Goal: Information Seeking & Learning: Learn about a topic

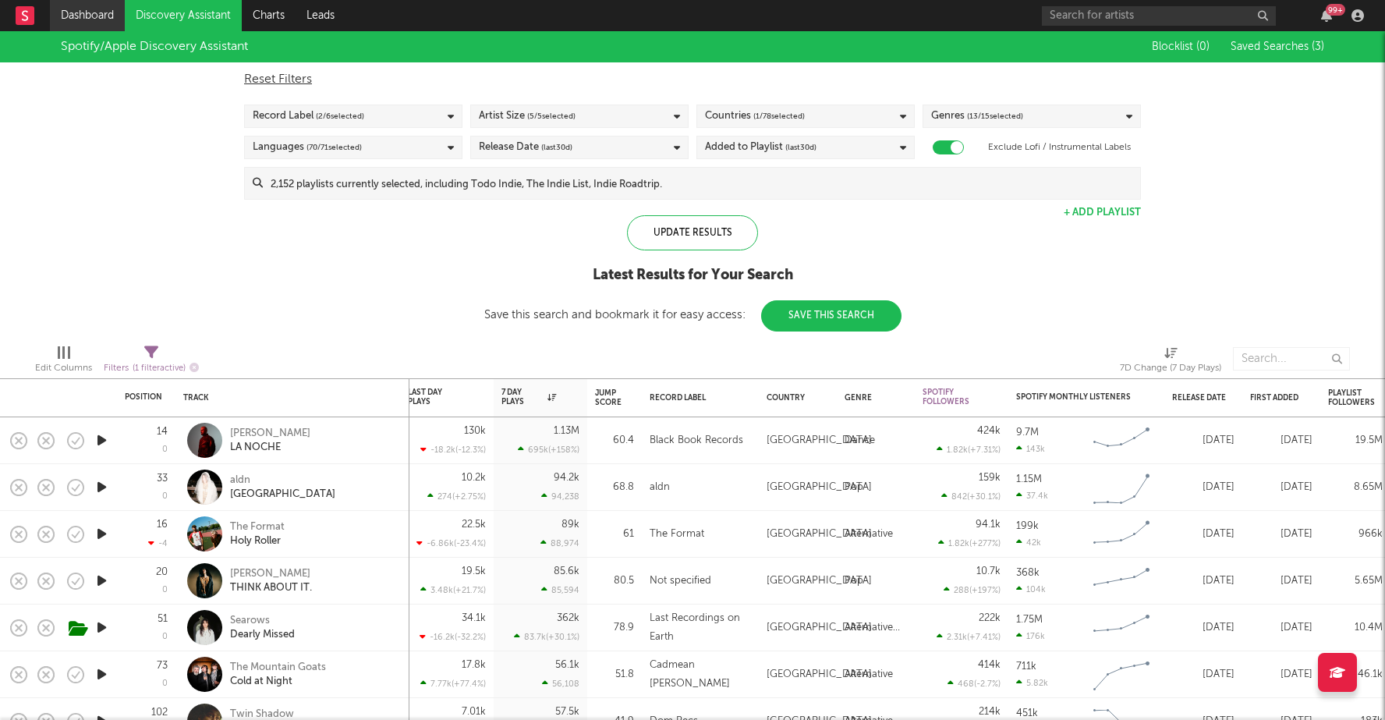
click at [95, 12] on link "Dashboard" at bounding box center [87, 15] width 75 height 31
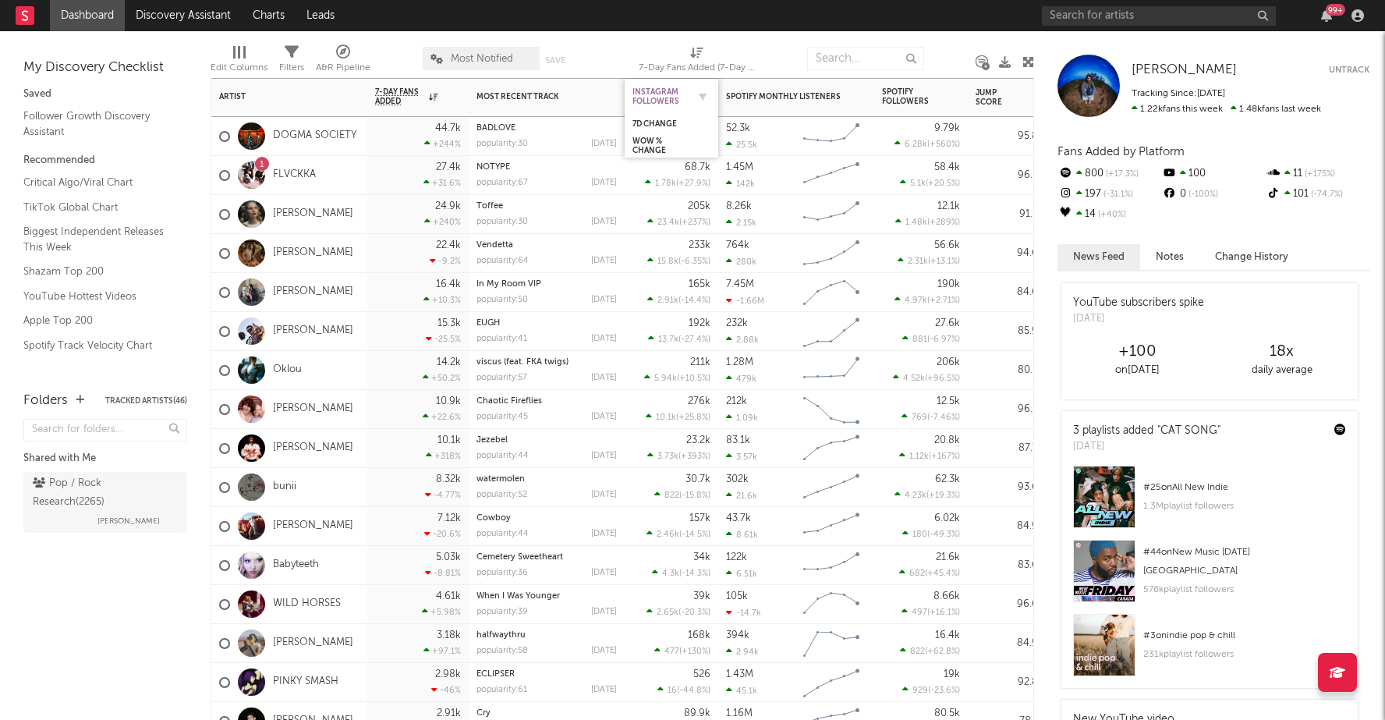
click at [663, 100] on div "Instagram Followers" at bounding box center [660, 96] width 55 height 19
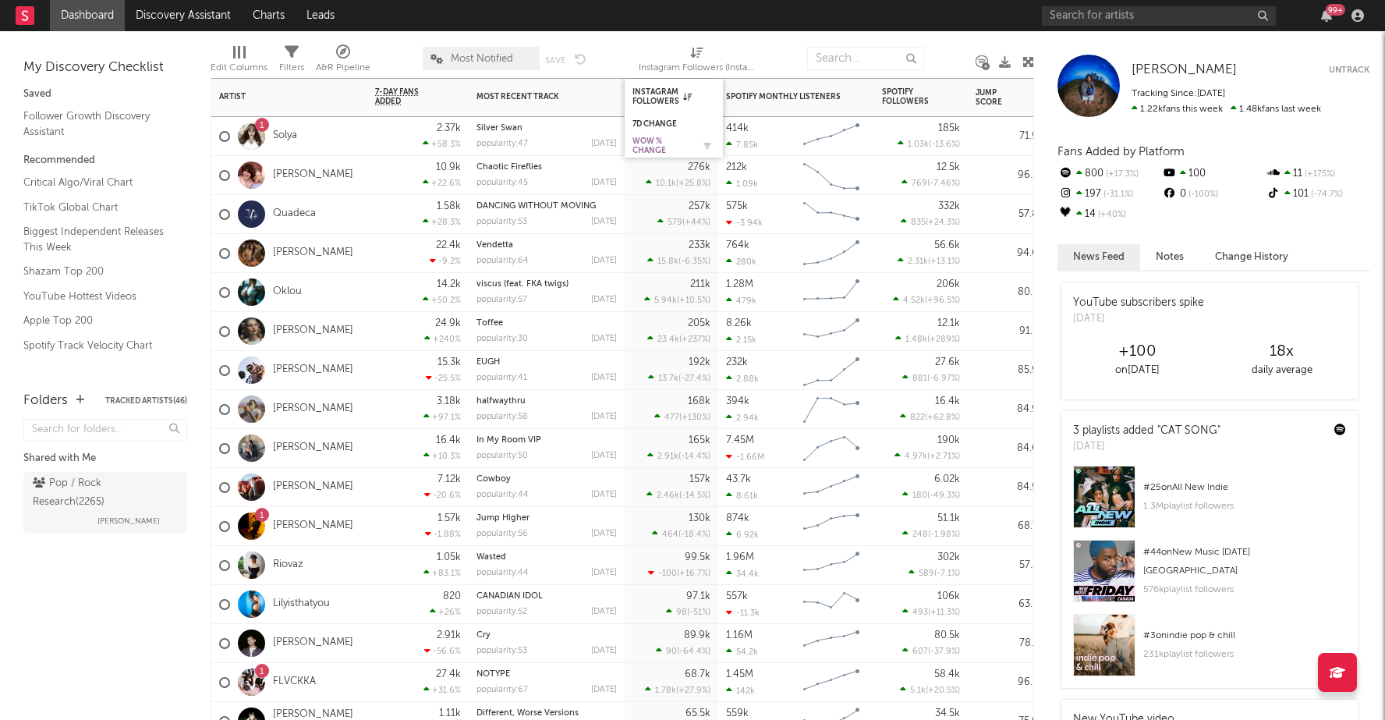
click at [652, 144] on div "WoW % Change" at bounding box center [662, 146] width 59 height 19
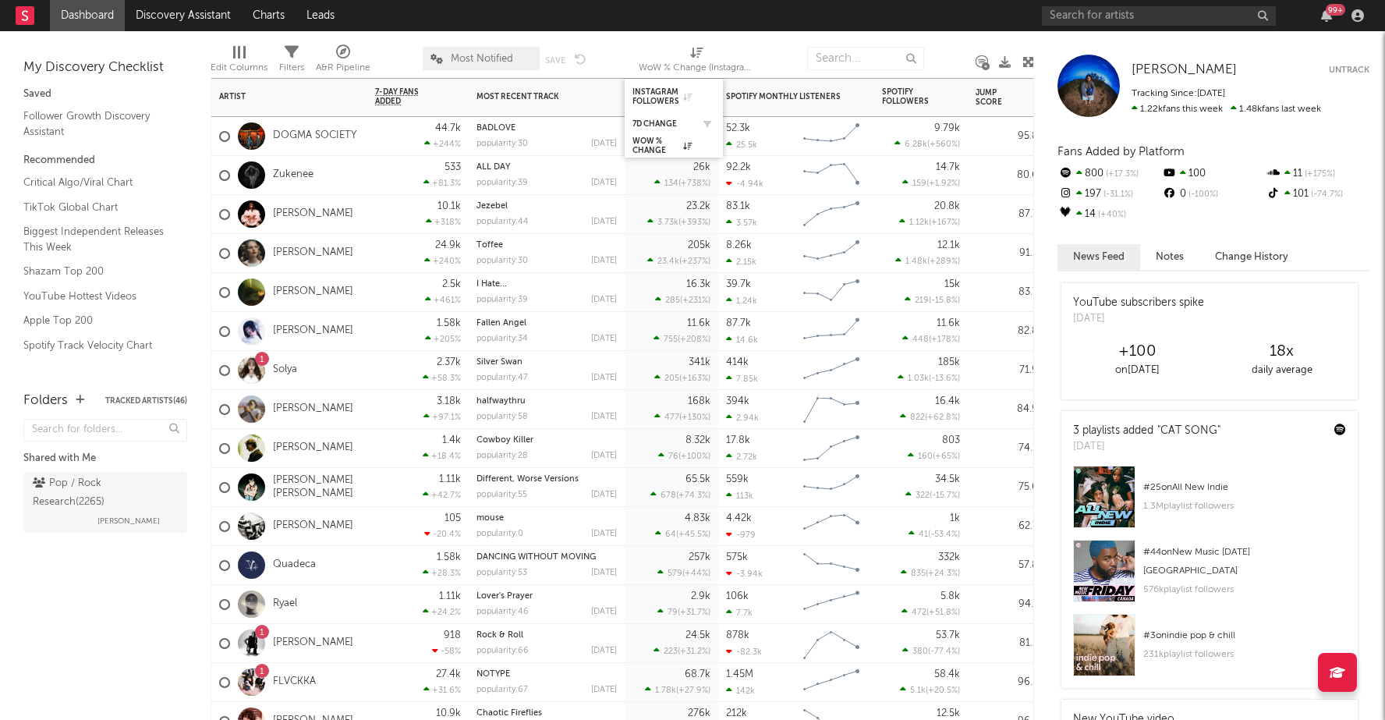
click at [652, 116] on div "7d Change" at bounding box center [674, 124] width 83 height 16
click at [654, 121] on div "7d Change" at bounding box center [662, 123] width 59 height 9
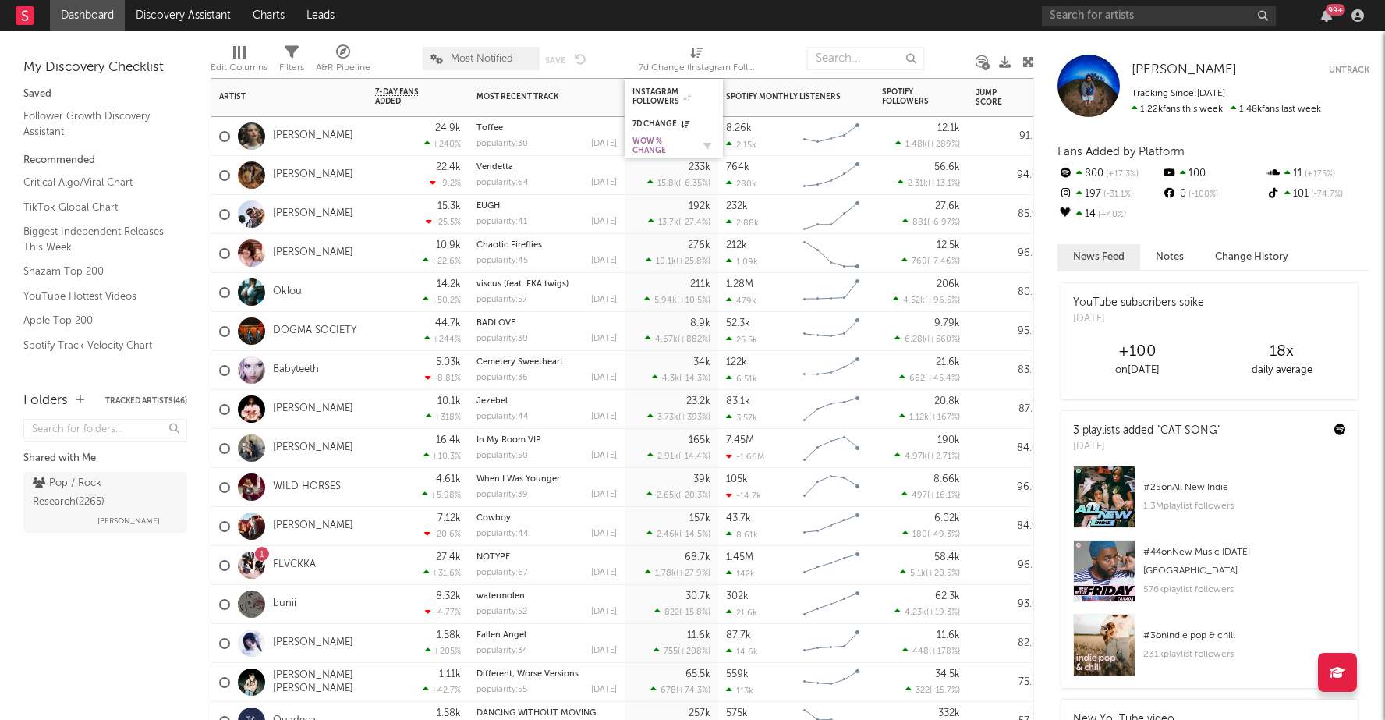
click at [650, 143] on div "WoW % Change" at bounding box center [662, 146] width 59 height 19
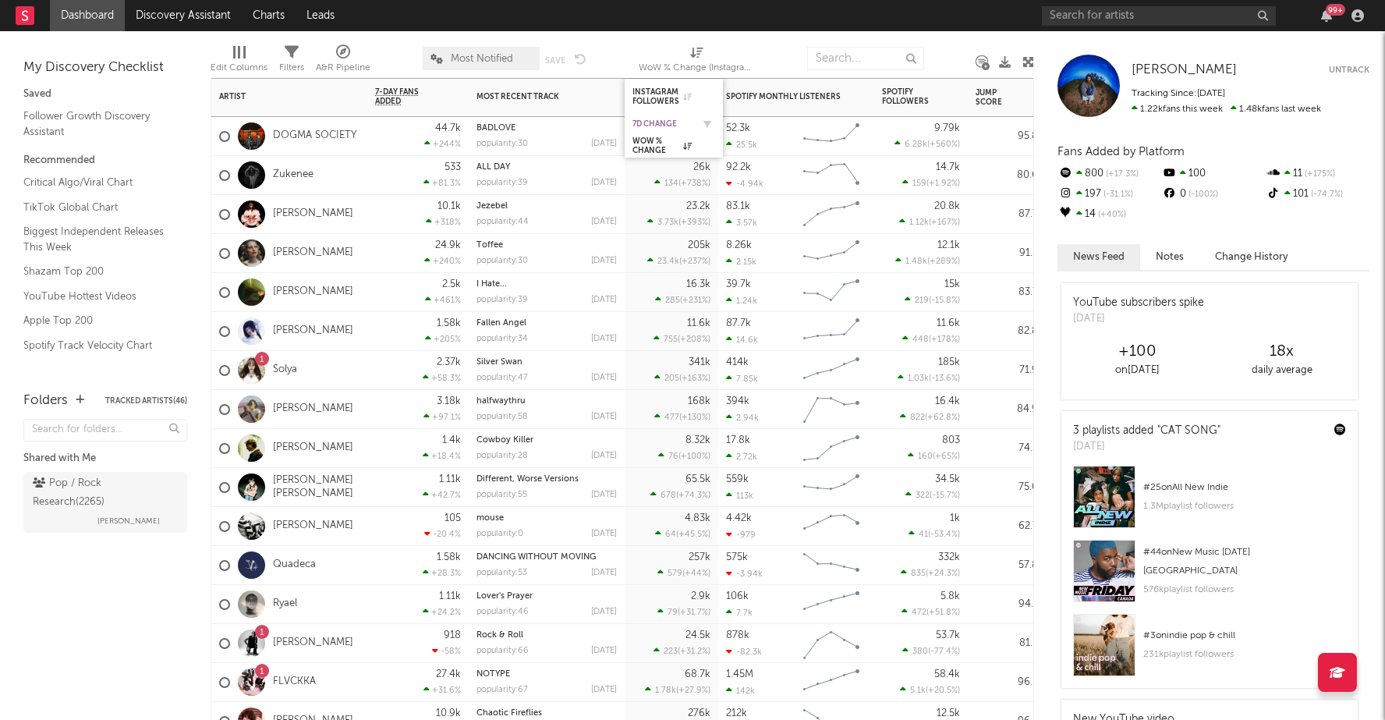
click at [651, 122] on div "7d Change" at bounding box center [662, 123] width 59 height 9
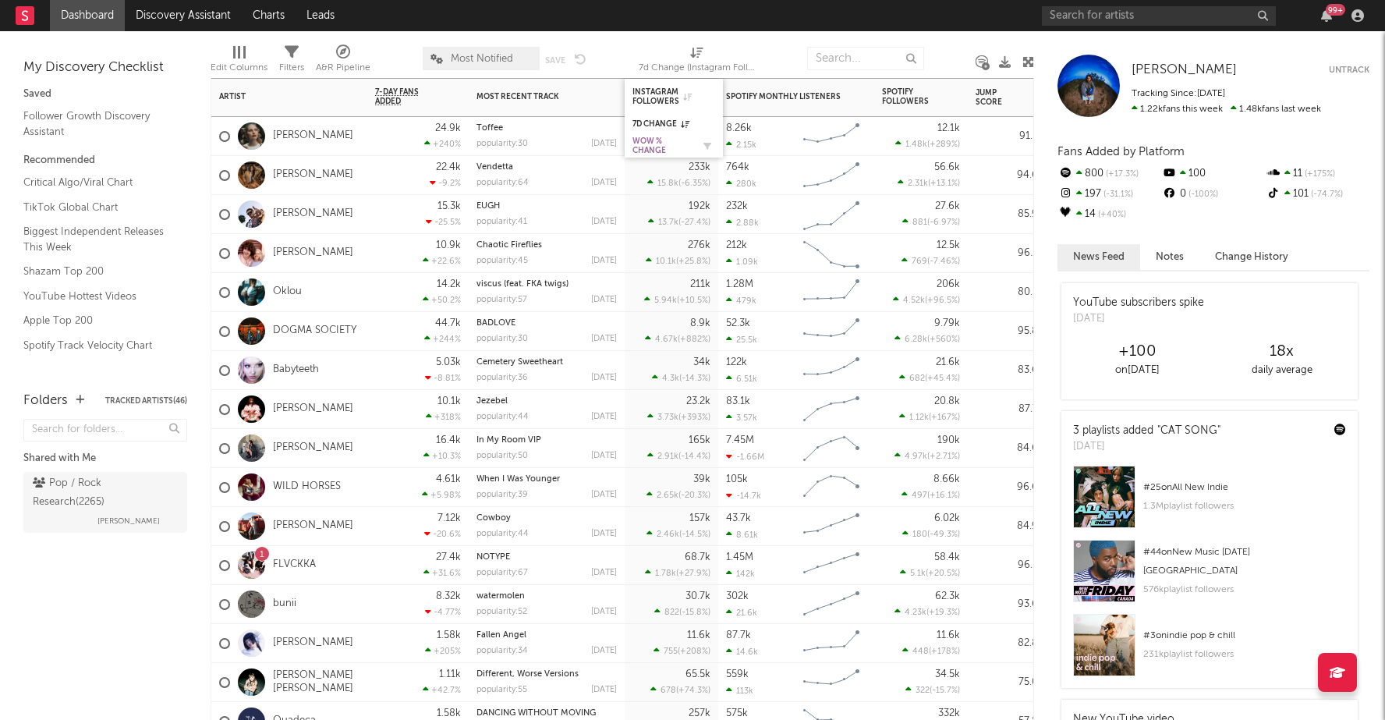
click at [645, 143] on div "WoW % Change" at bounding box center [662, 146] width 59 height 19
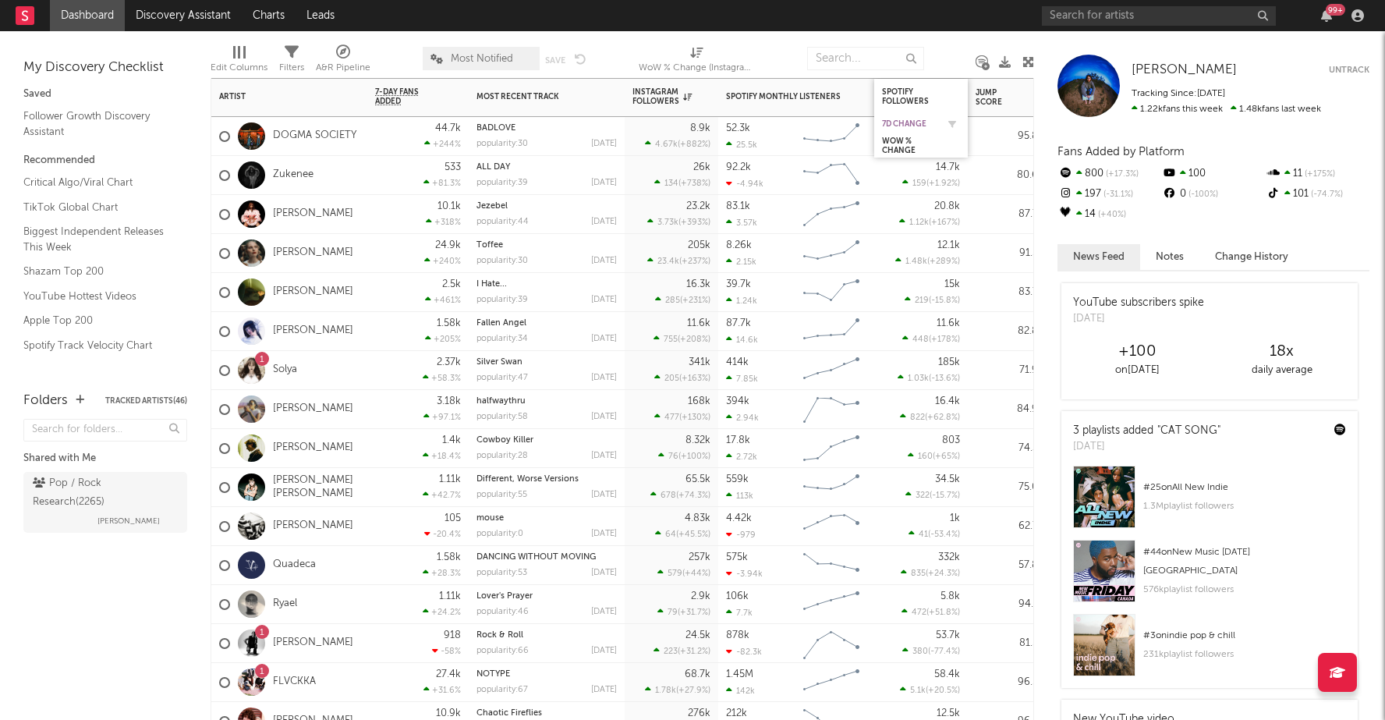
click at [914, 122] on div "7d Change" at bounding box center [909, 123] width 55 height 9
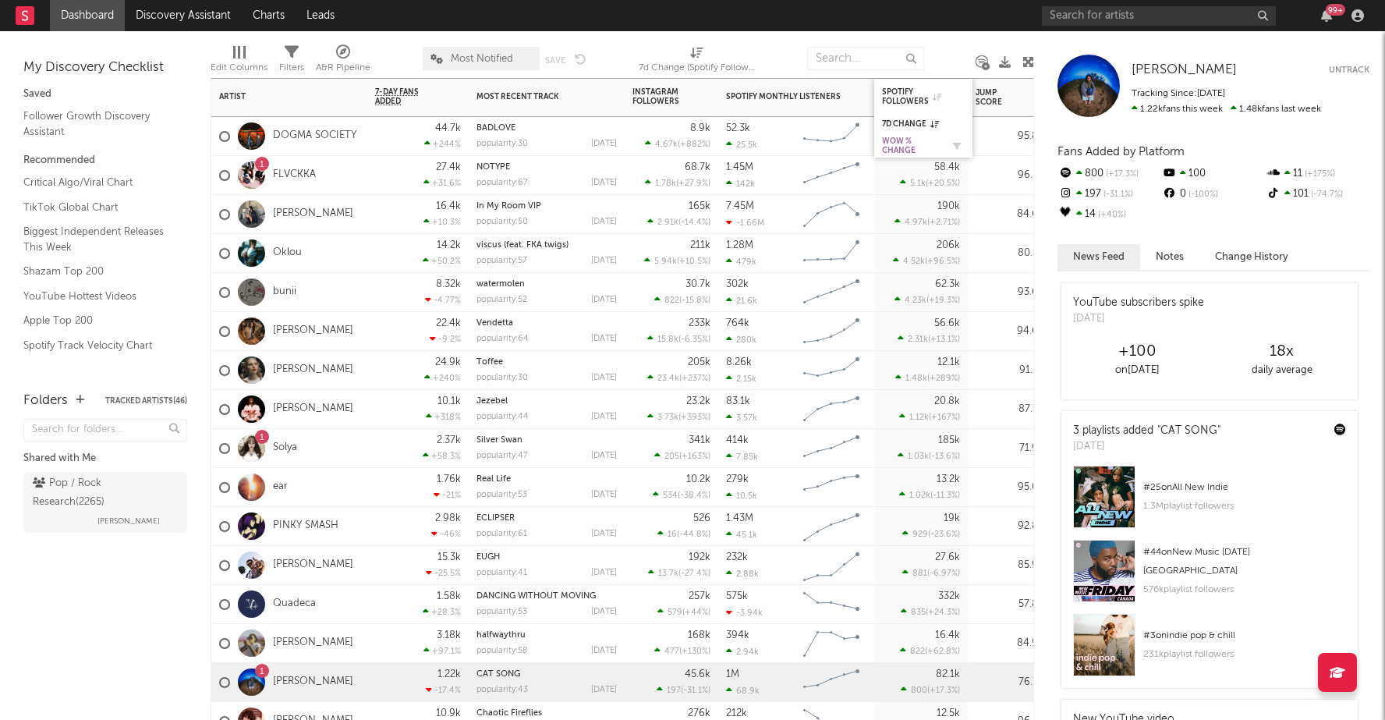
click at [895, 137] on div "WoW % Change" at bounding box center [911, 146] width 59 height 19
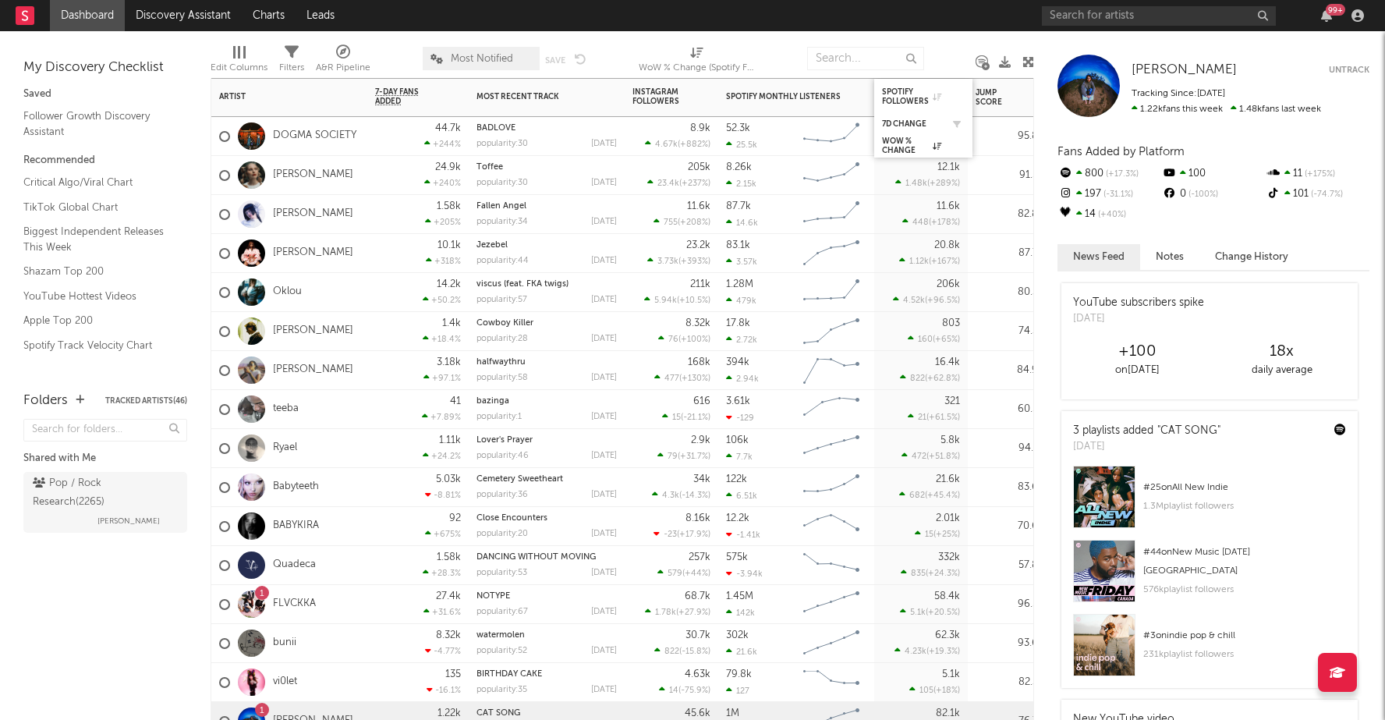
click at [896, 118] on div "7d Change" at bounding box center [923, 124] width 83 height 16
click at [903, 120] on div "7d Change" at bounding box center [911, 123] width 59 height 9
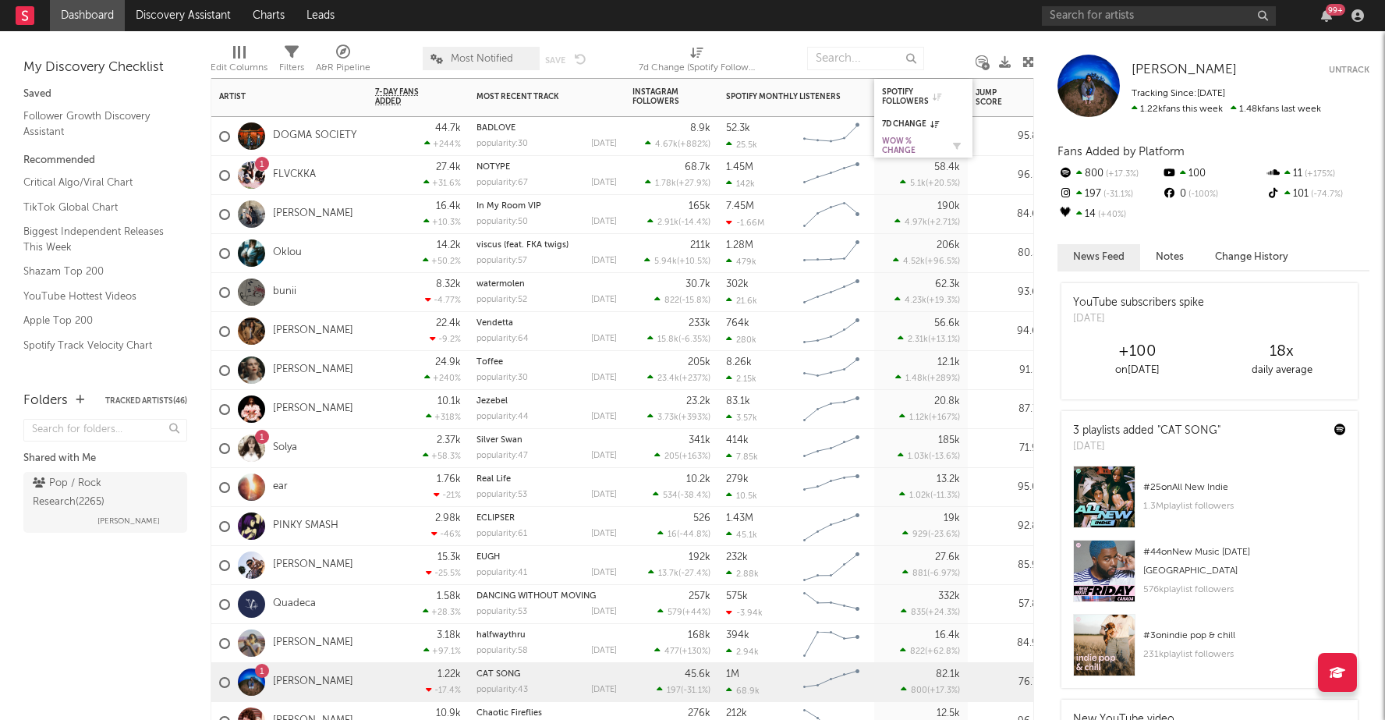
click at [902, 150] on div "WoW % Change" at bounding box center [911, 146] width 59 height 19
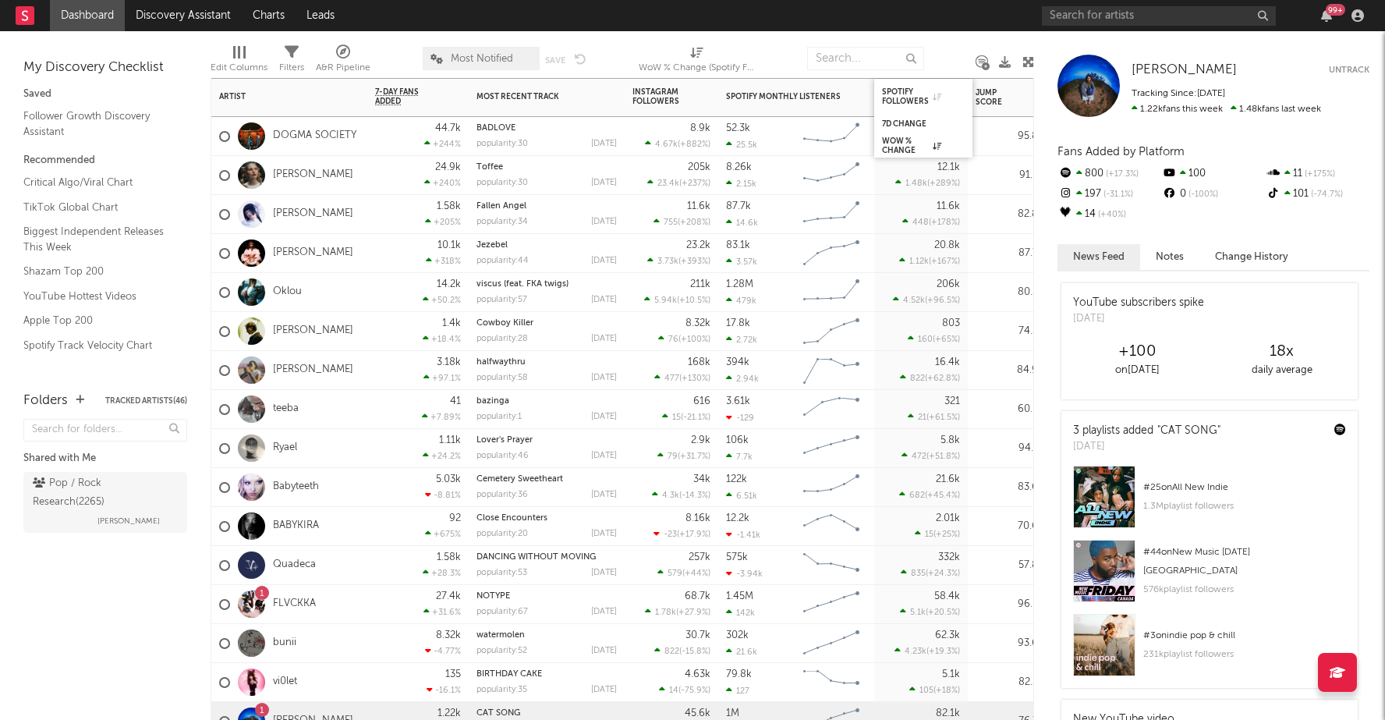
click at [903, 114] on div "7d Change" at bounding box center [923, 124] width 98 height 20
click at [902, 122] on div "7d Change" at bounding box center [911, 123] width 59 height 9
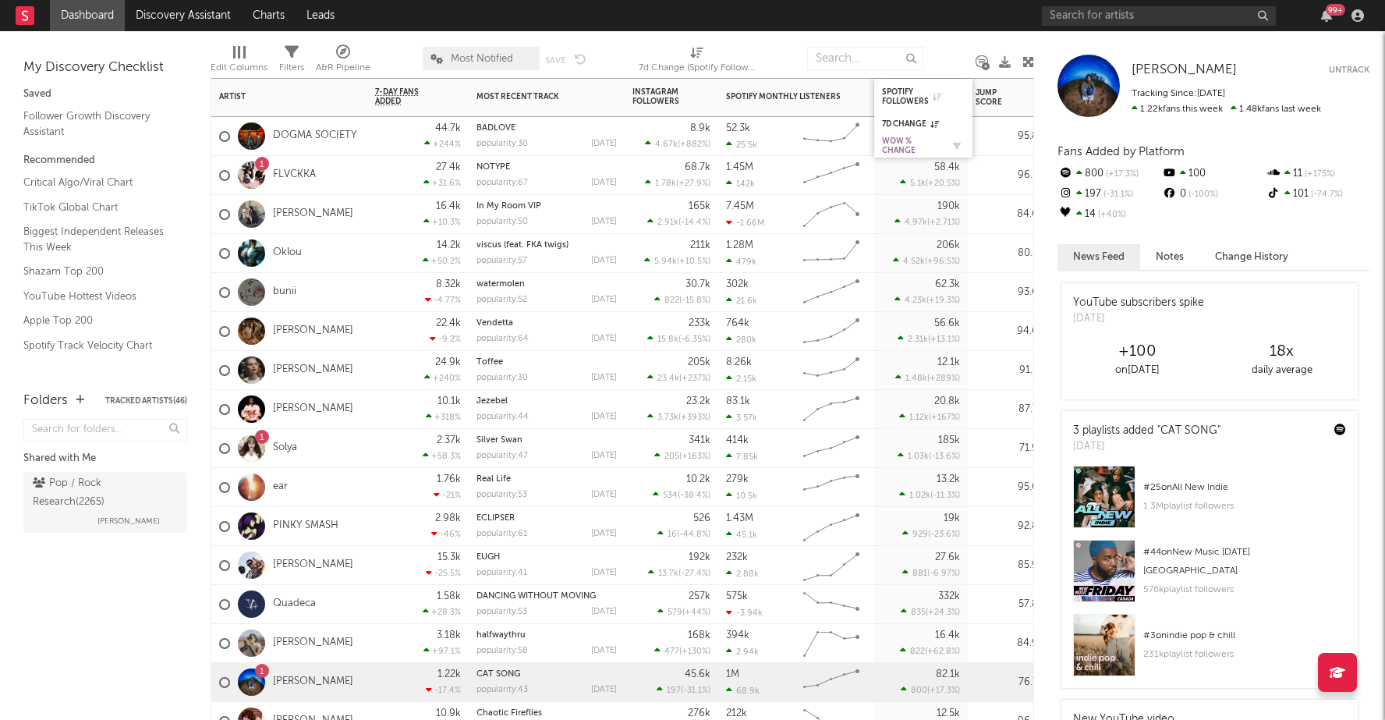
click at [900, 141] on div "WoW % Change" at bounding box center [911, 146] width 59 height 19
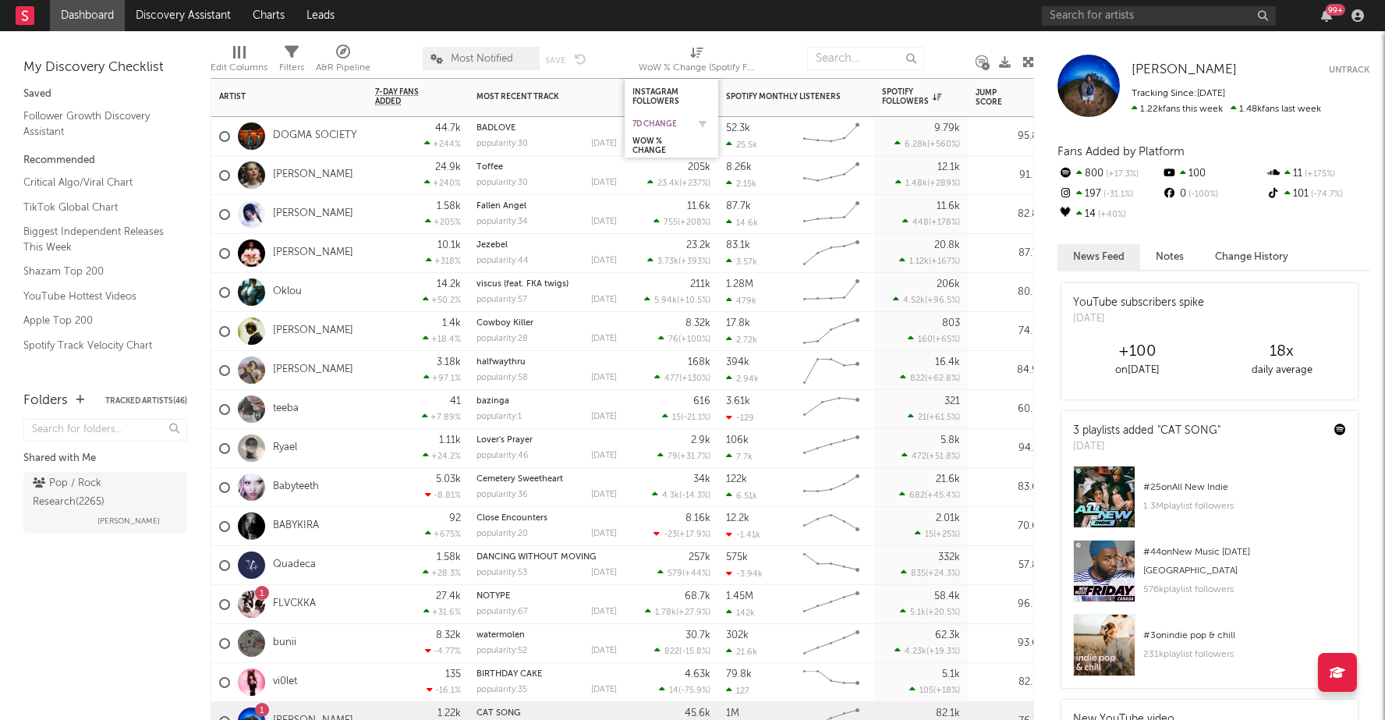
click at [662, 119] on div "7d Change" at bounding box center [660, 123] width 55 height 9
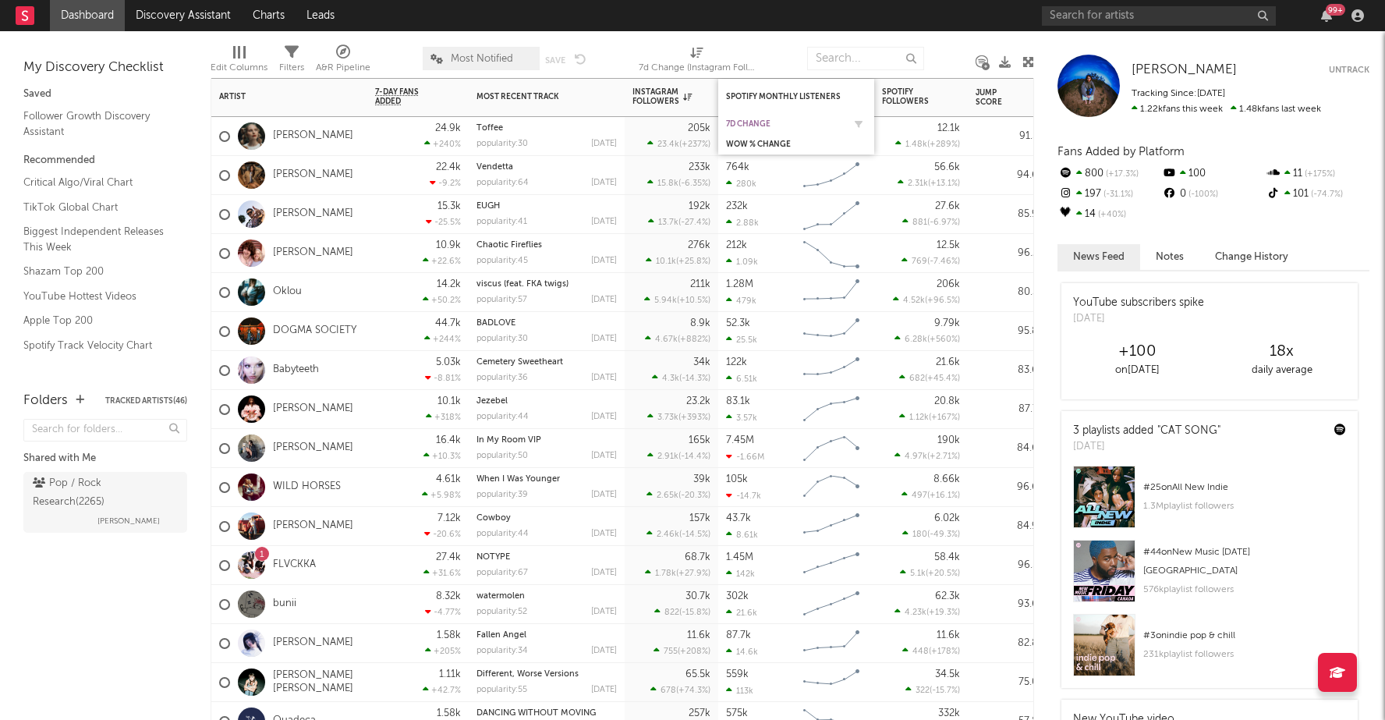
click at [747, 121] on div "7d Change" at bounding box center [784, 123] width 117 height 9
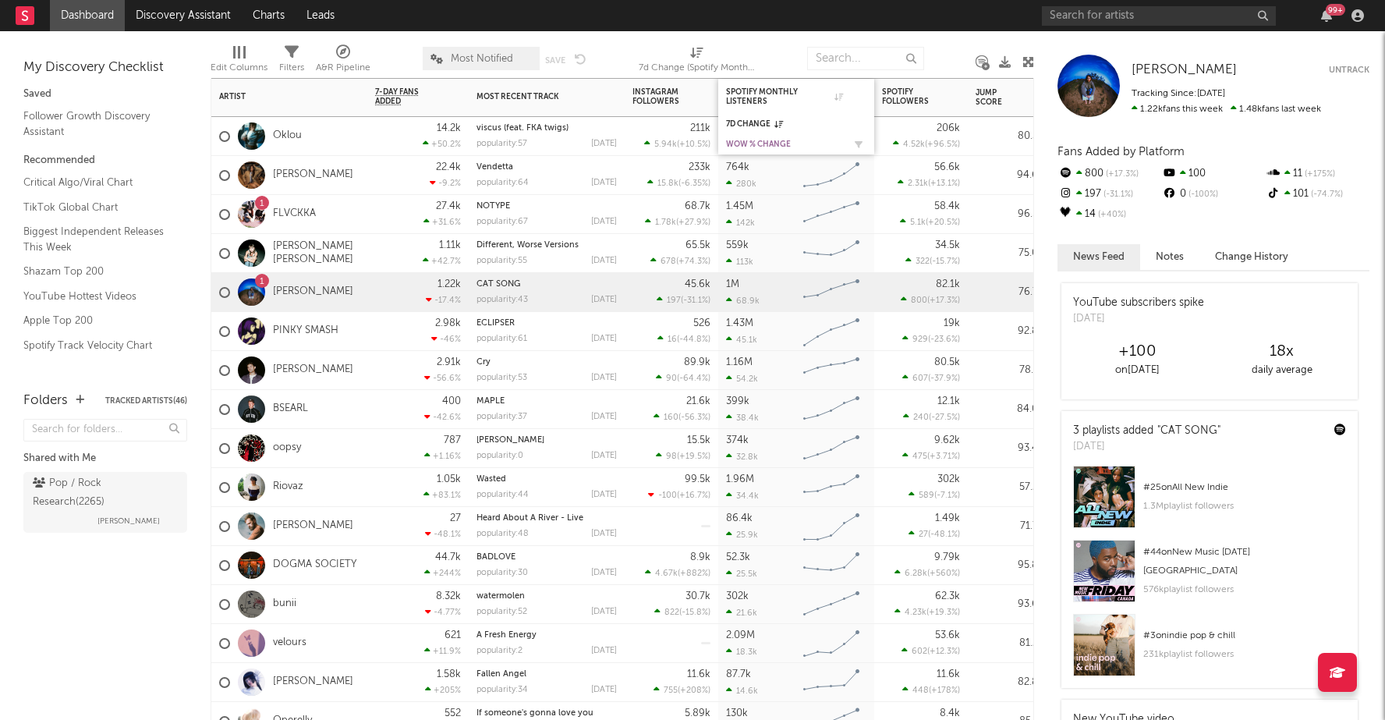
click at [748, 140] on div "WoW % Change" at bounding box center [784, 144] width 117 height 9
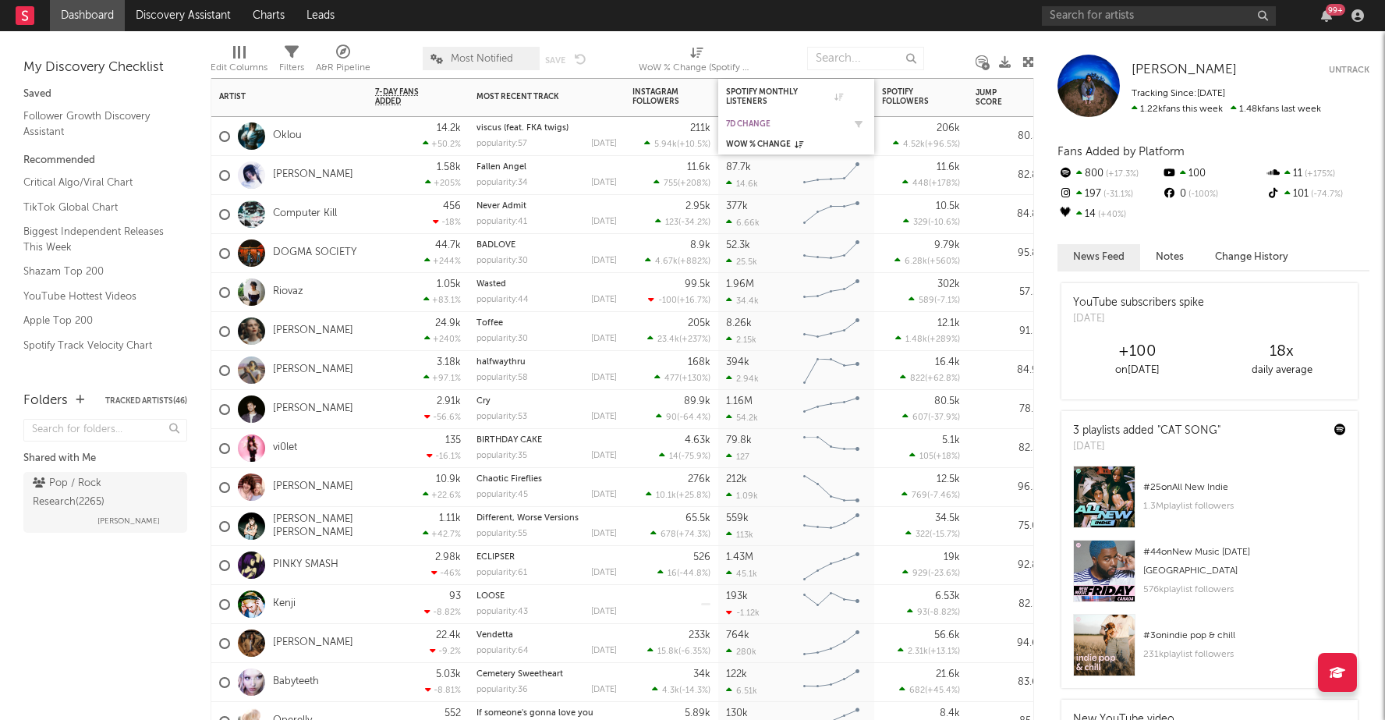
click at [756, 122] on div "7d Change" at bounding box center [784, 123] width 117 height 9
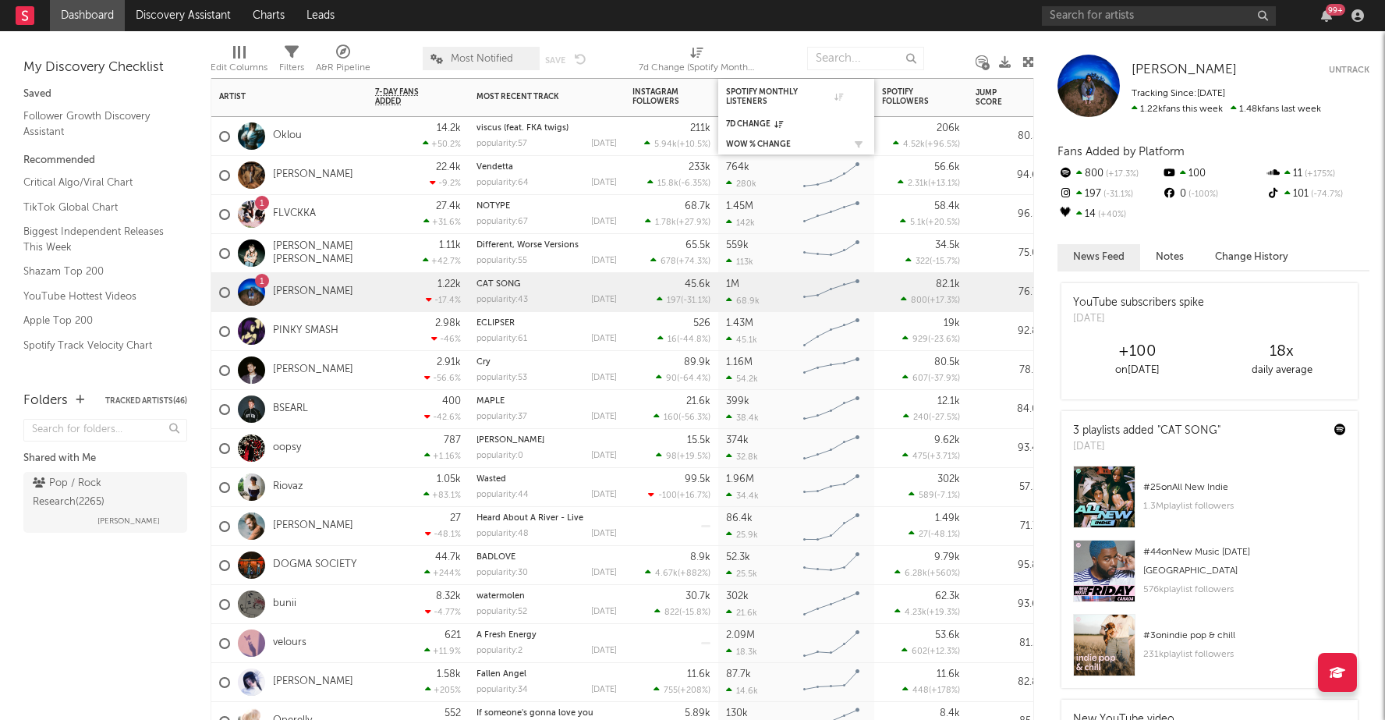
click at [743, 138] on div "WoW % Change" at bounding box center [796, 145] width 140 height 16
click at [744, 143] on div "WoW % Change" at bounding box center [784, 144] width 117 height 9
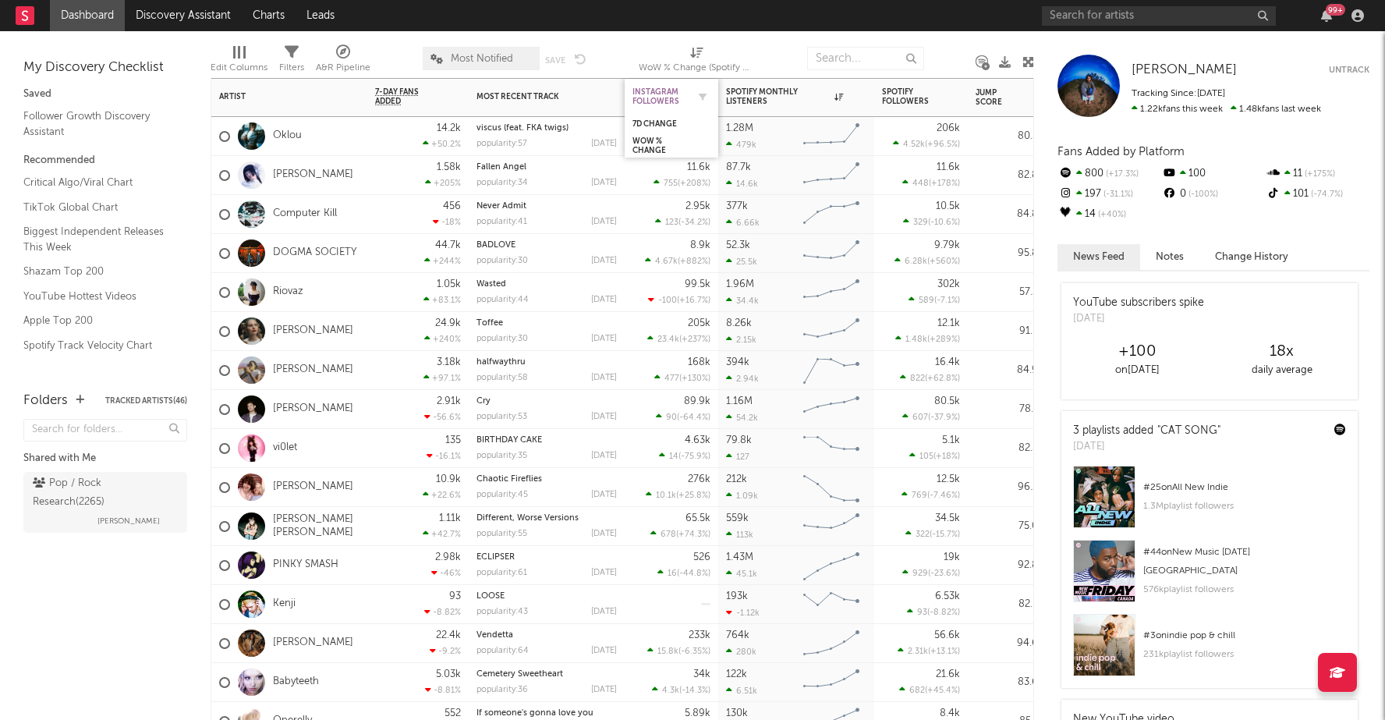
click at [653, 93] on div "Instagram Followers" at bounding box center [660, 96] width 55 height 19
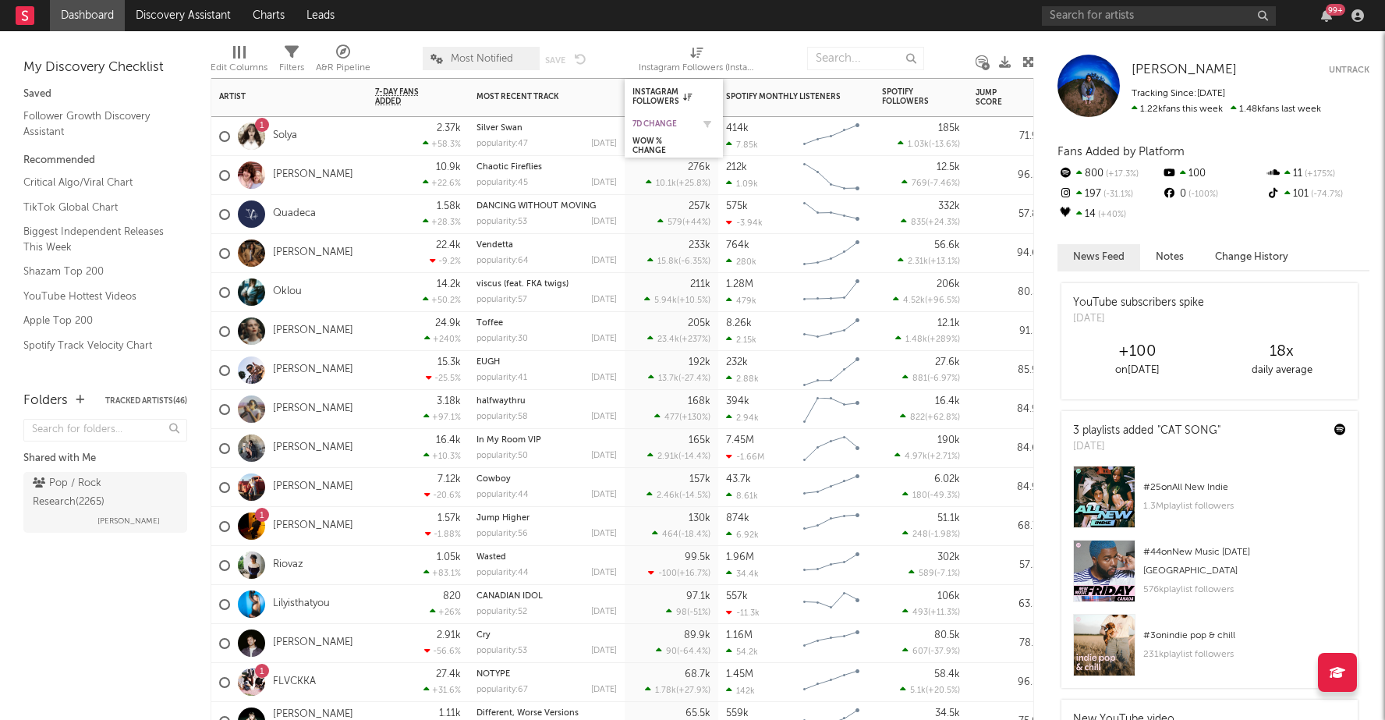
click at [654, 122] on div "7d Change" at bounding box center [662, 123] width 59 height 9
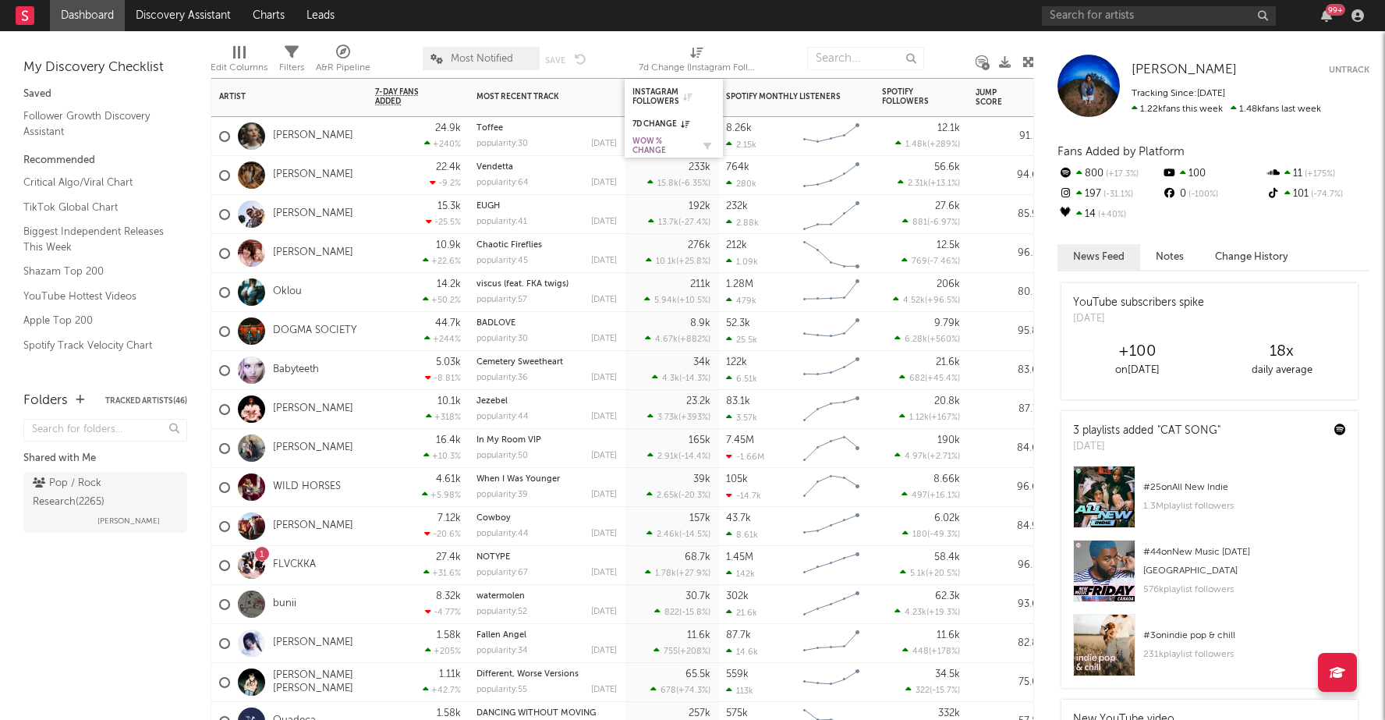
click at [648, 143] on div "WoW % Change" at bounding box center [662, 146] width 59 height 19
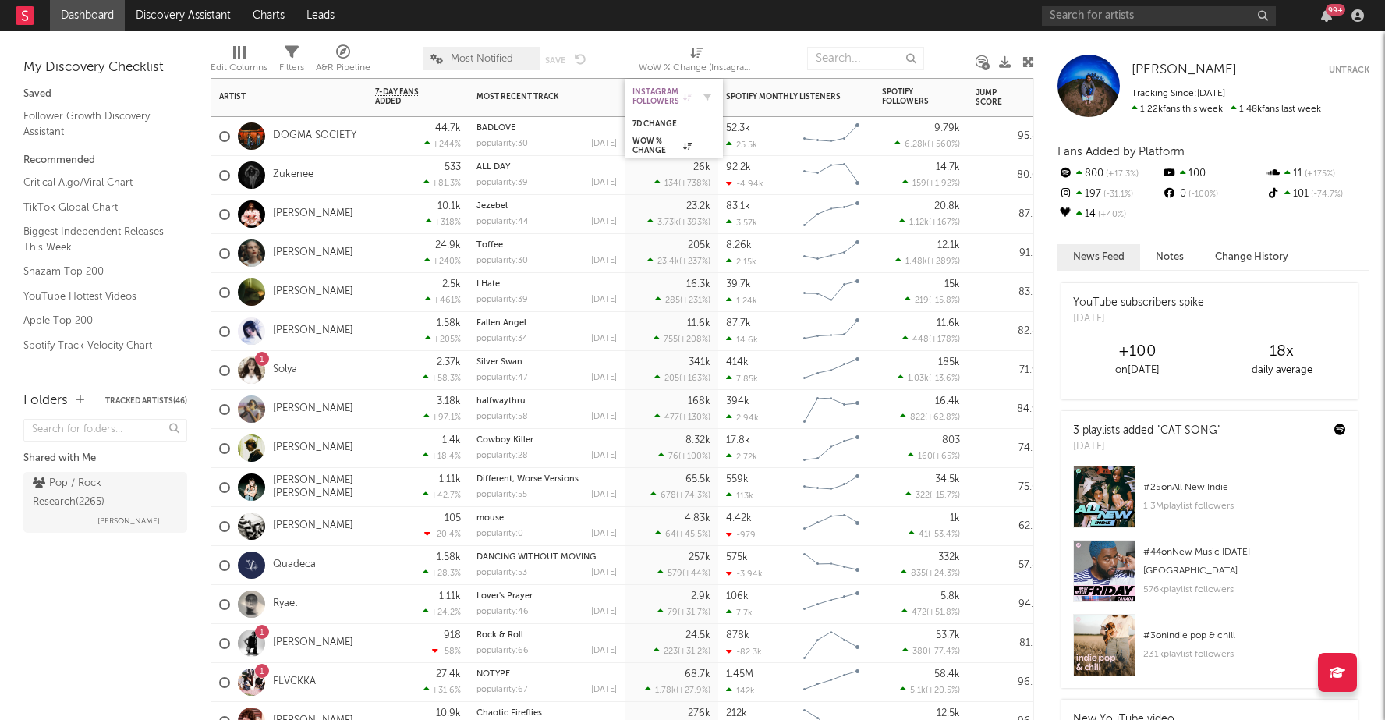
click at [648, 98] on div "Instagram Followers" at bounding box center [662, 96] width 59 height 19
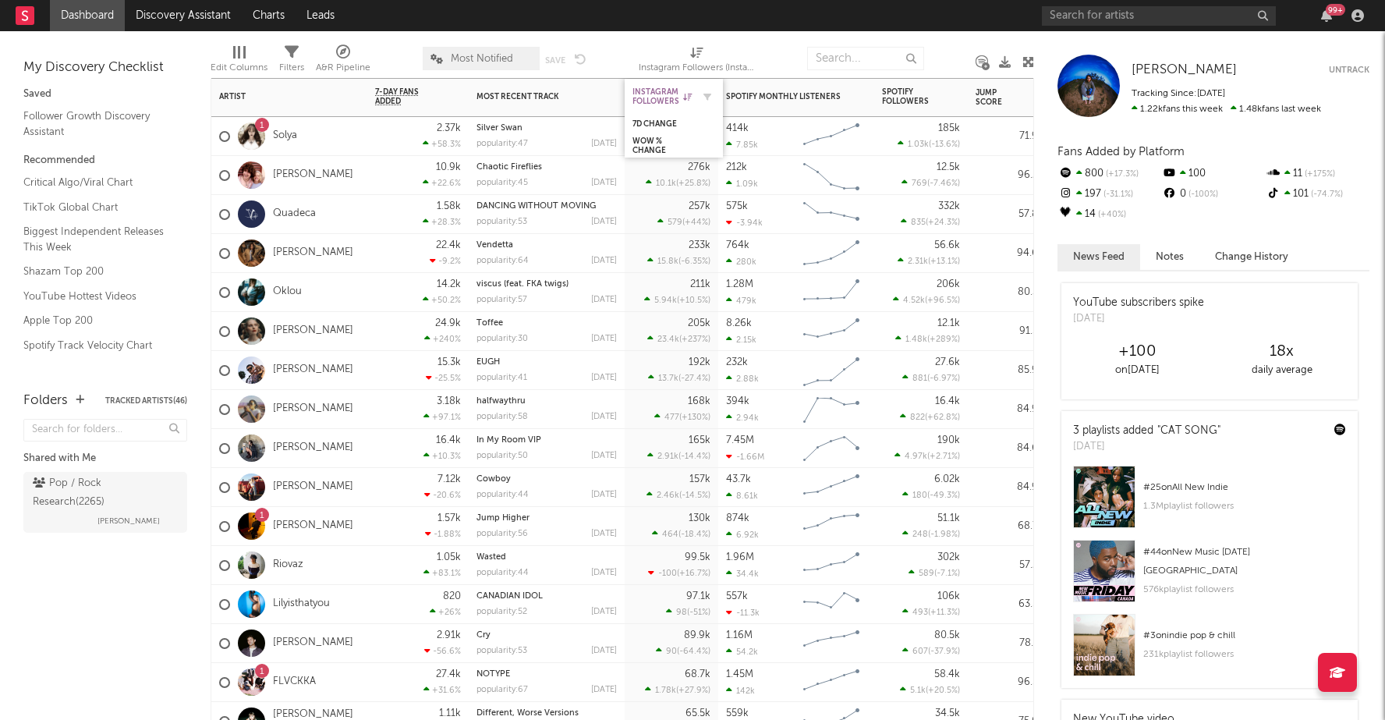
click at [648, 96] on div "Instagram Followers" at bounding box center [662, 96] width 59 height 19
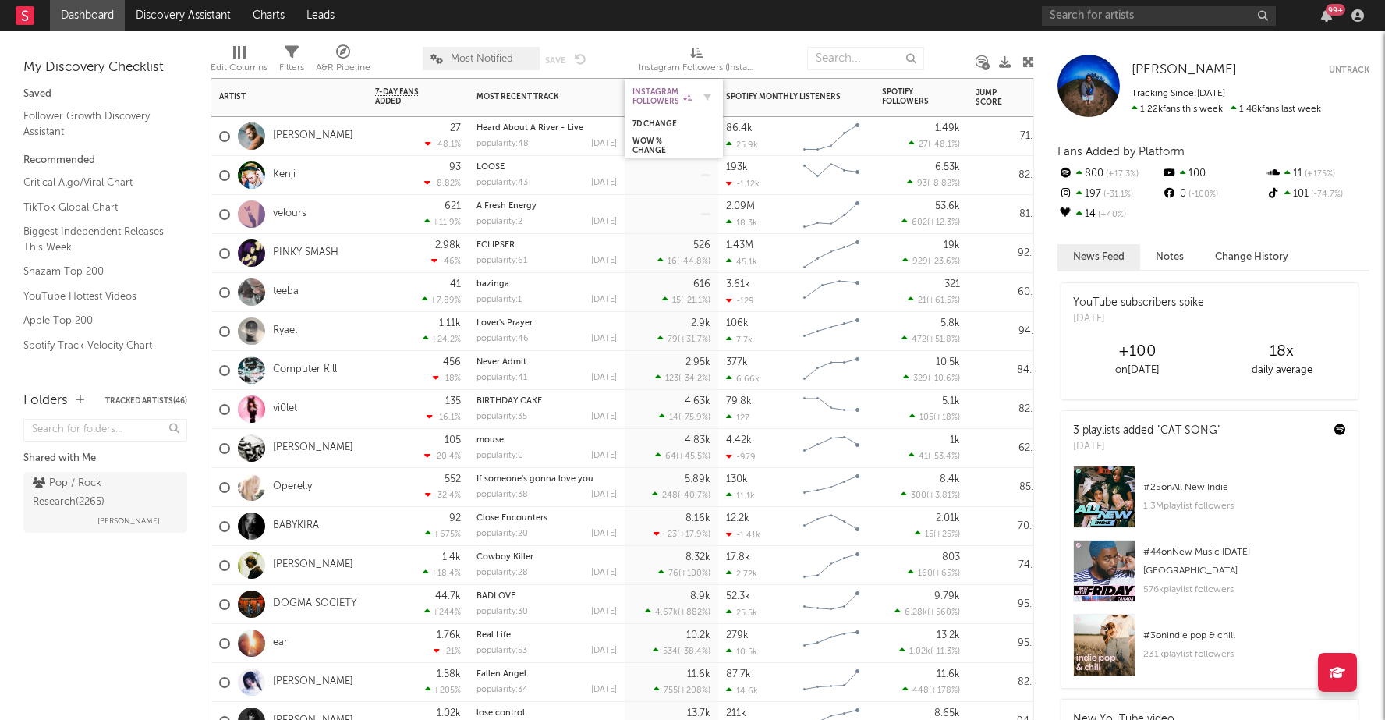
click at [648, 96] on div "Instagram Followers" at bounding box center [662, 96] width 59 height 19
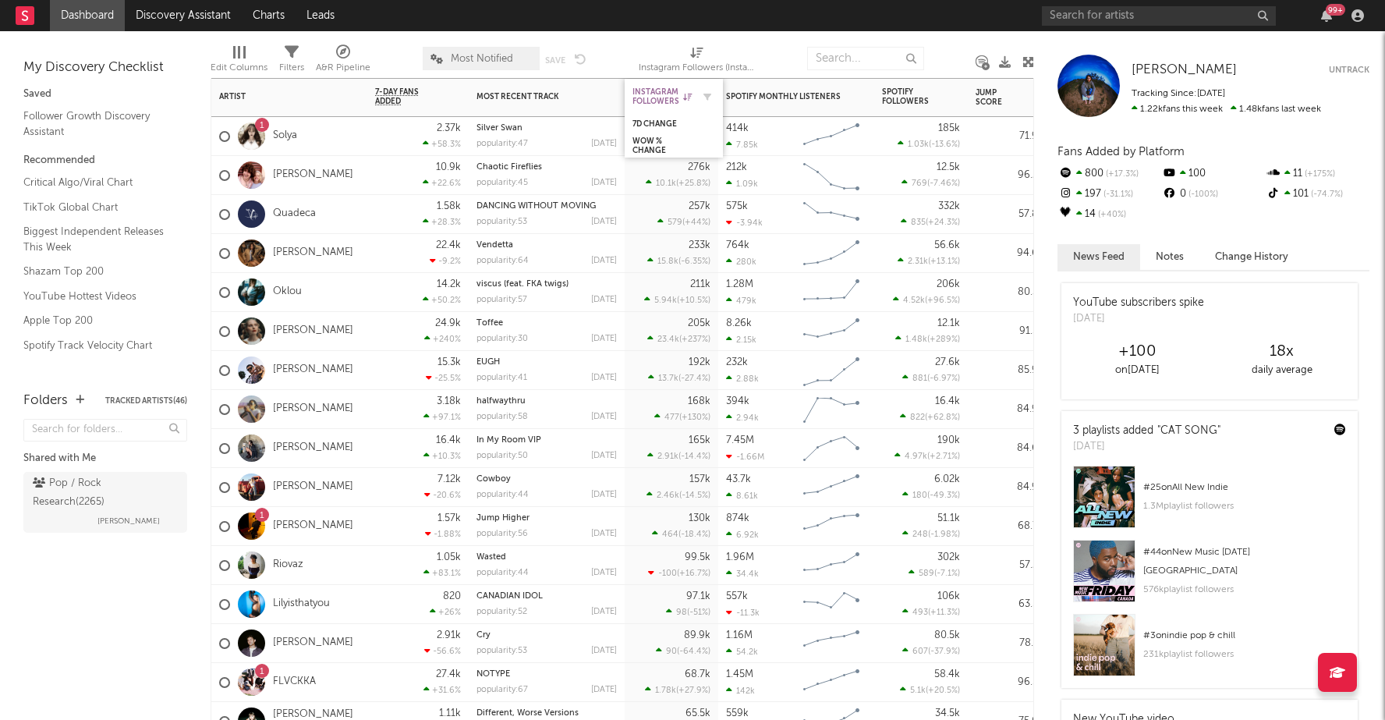
click at [648, 96] on div "Instagram Followers" at bounding box center [662, 96] width 59 height 19
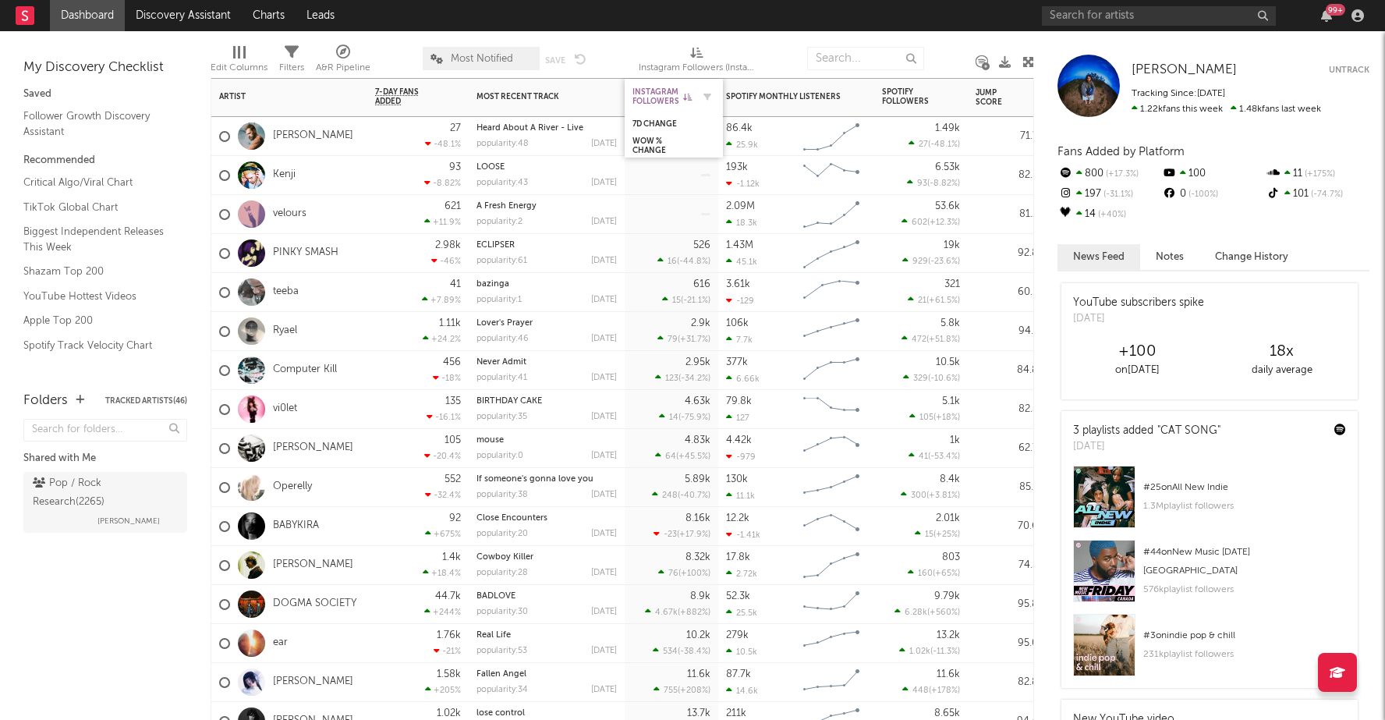
click at [648, 96] on div "Instagram Followers" at bounding box center [662, 96] width 59 height 19
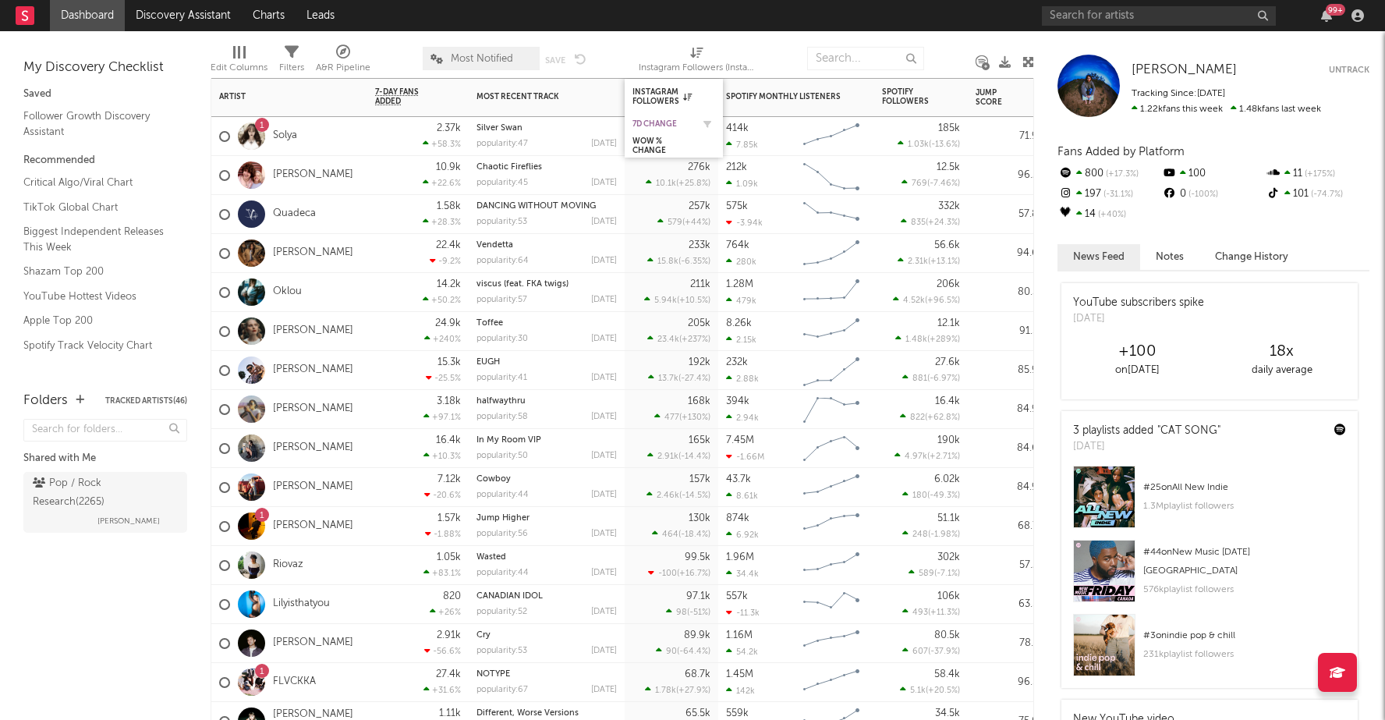
click at [647, 120] on div "7d Change" at bounding box center [662, 123] width 59 height 9
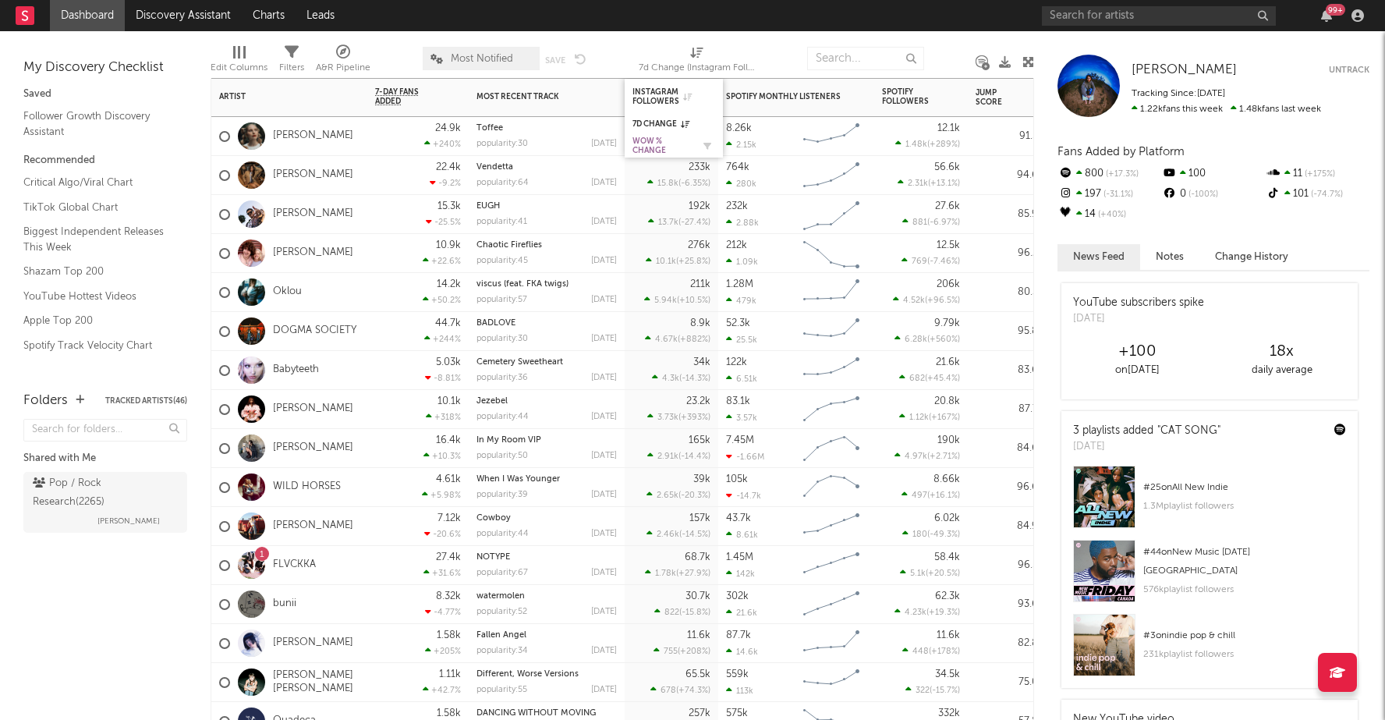
click at [647, 140] on div "WoW % Change" at bounding box center [662, 146] width 59 height 19
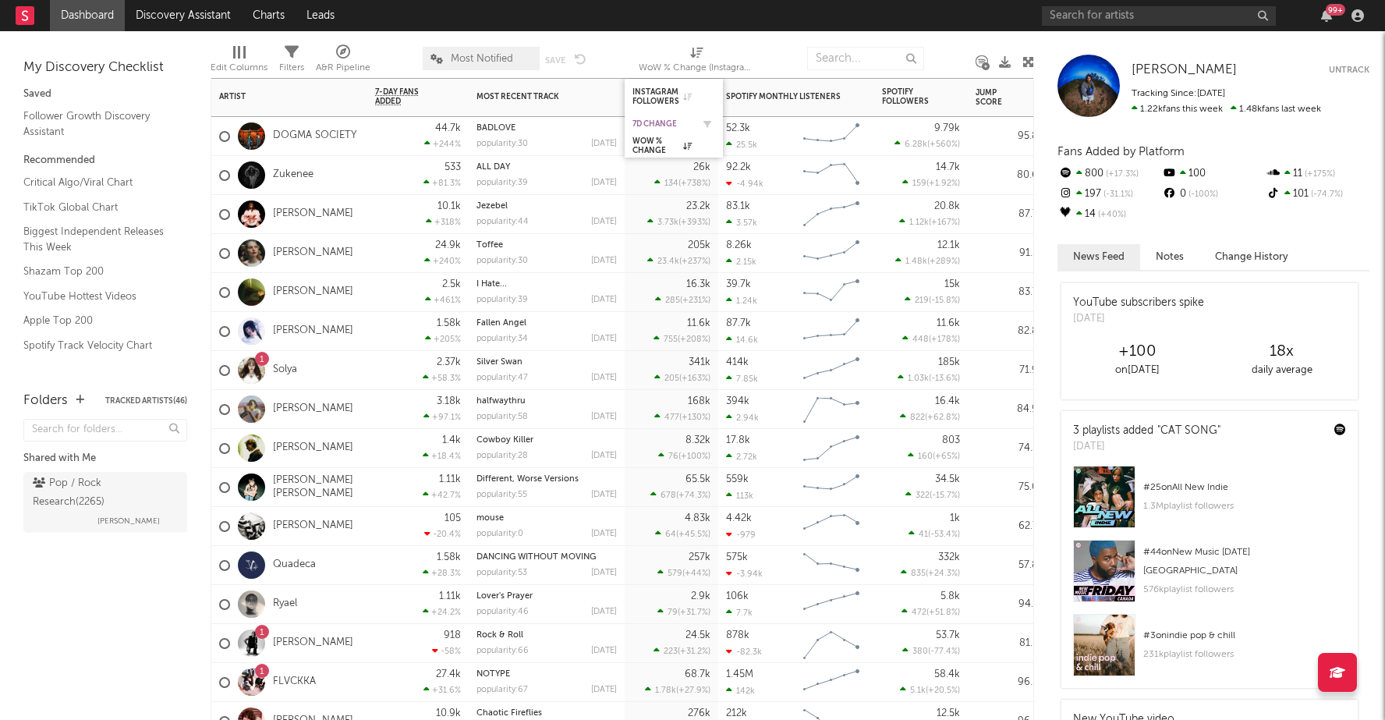
click at [654, 123] on div "7d Change" at bounding box center [662, 123] width 59 height 9
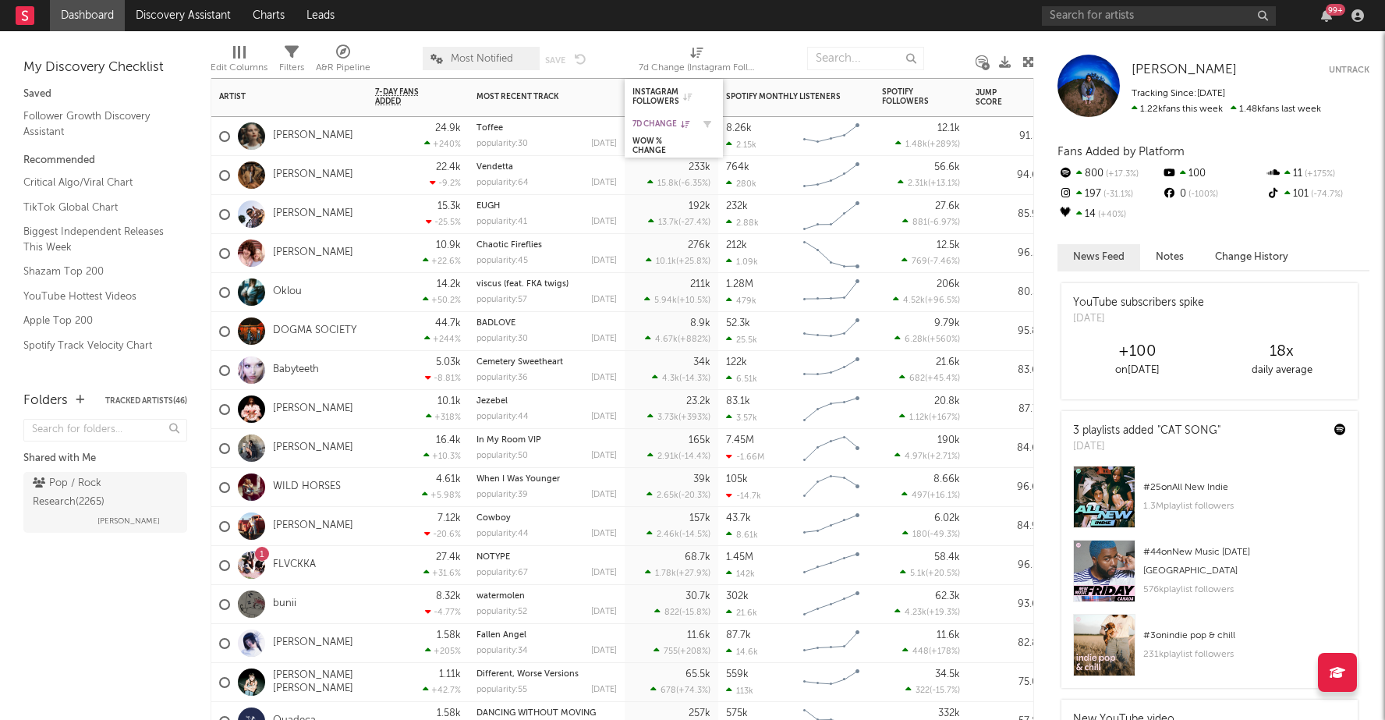
click at [654, 123] on div "7d Change" at bounding box center [662, 123] width 59 height 9
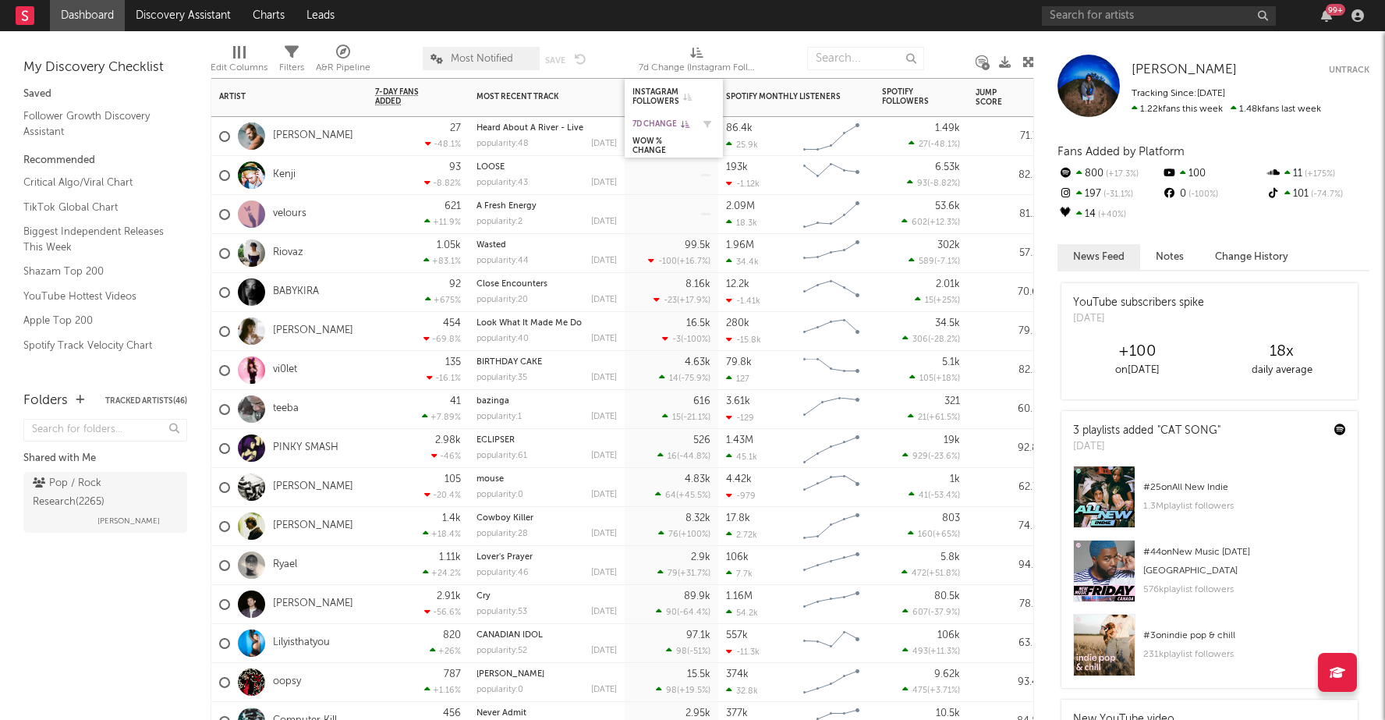
click at [654, 123] on div "7d Change" at bounding box center [662, 123] width 59 height 9
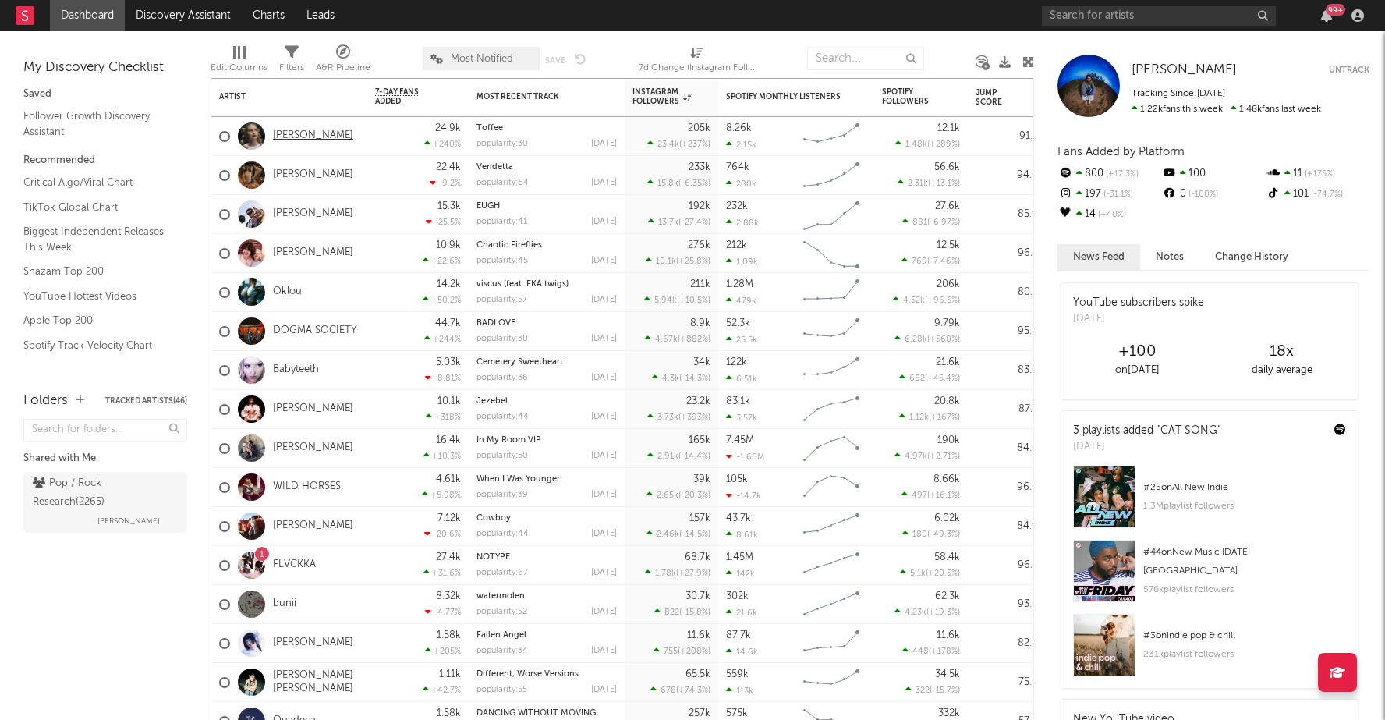
click at [322, 134] on link "[PERSON_NAME]" at bounding box center [313, 135] width 80 height 13
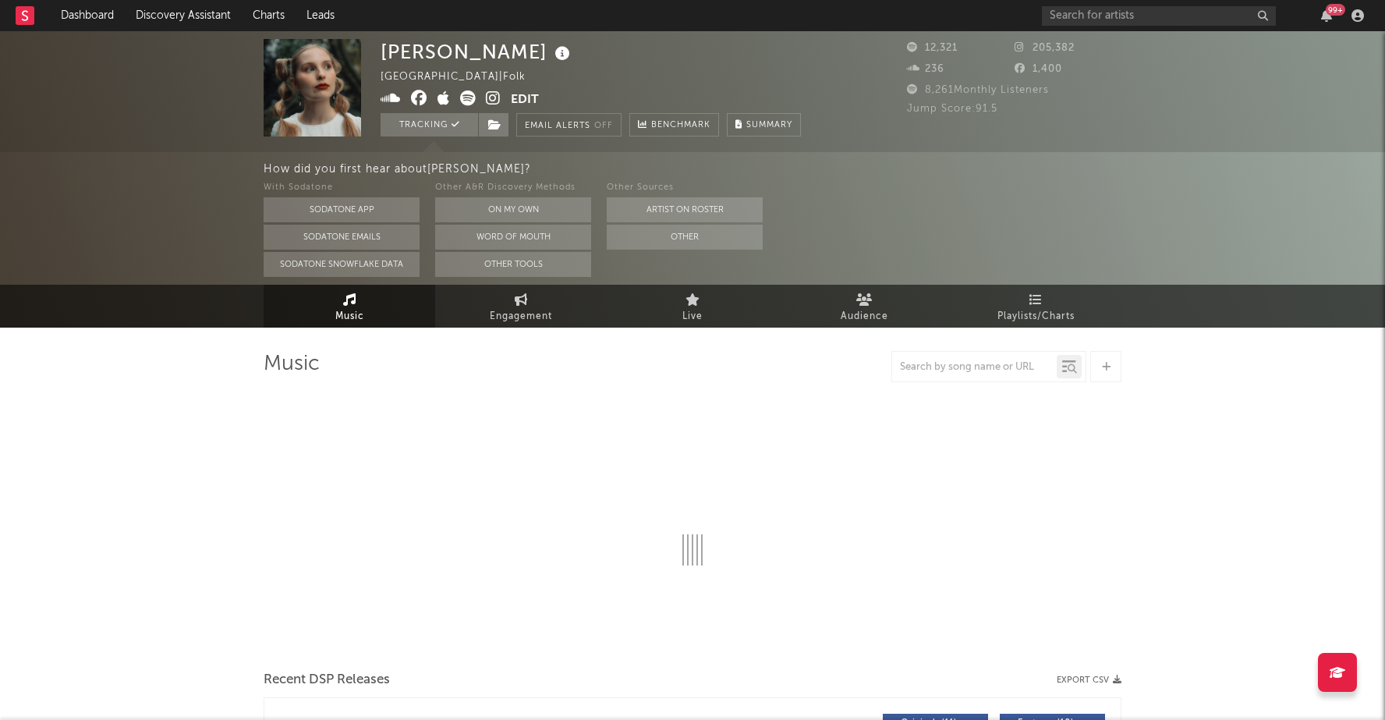
select select "6m"
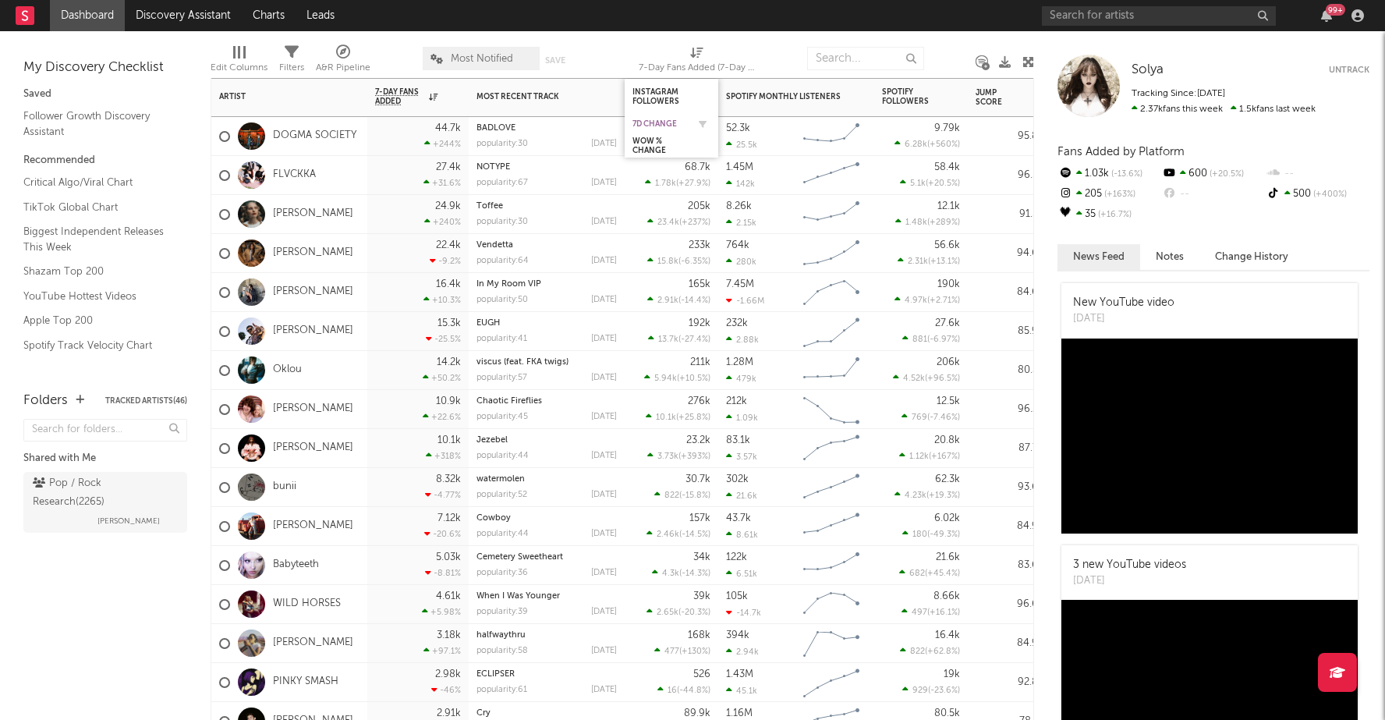
click at [644, 123] on div "7d Change" at bounding box center [660, 123] width 55 height 9
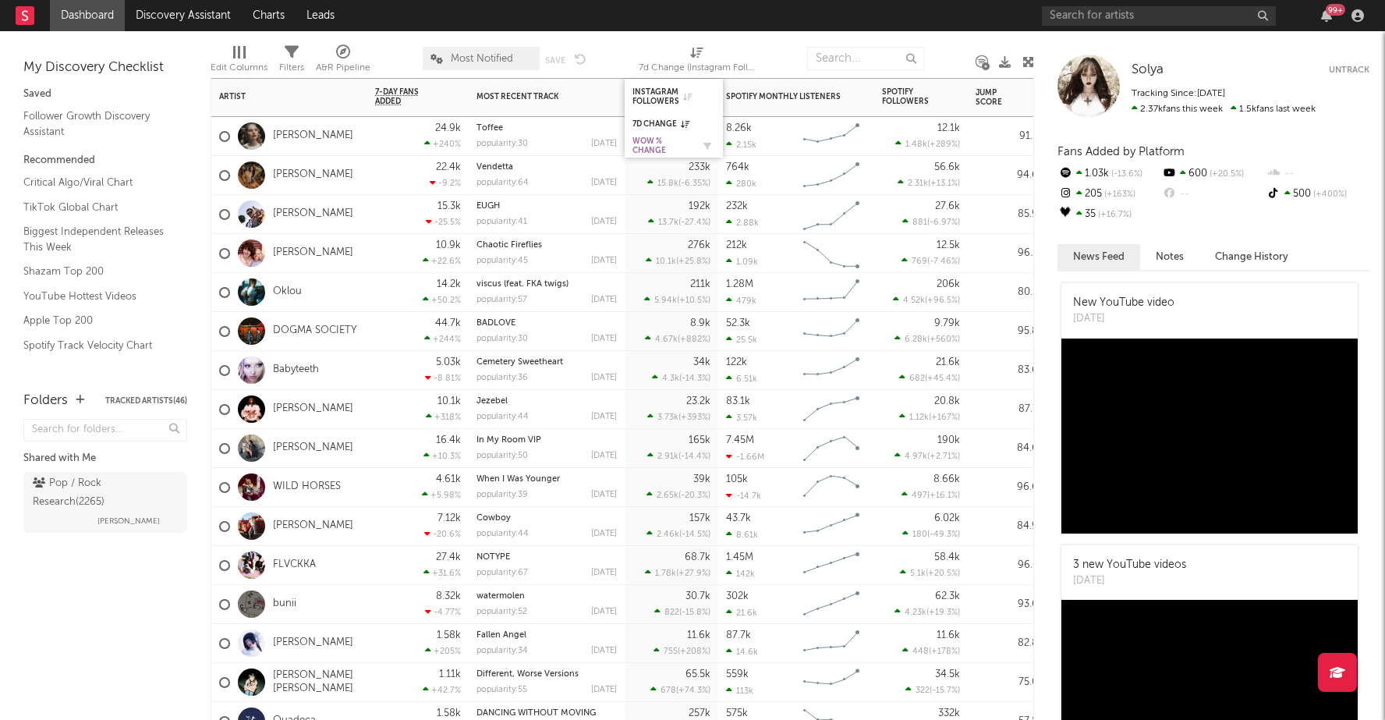
click at [647, 147] on div "WoW % Change" at bounding box center [662, 146] width 59 height 19
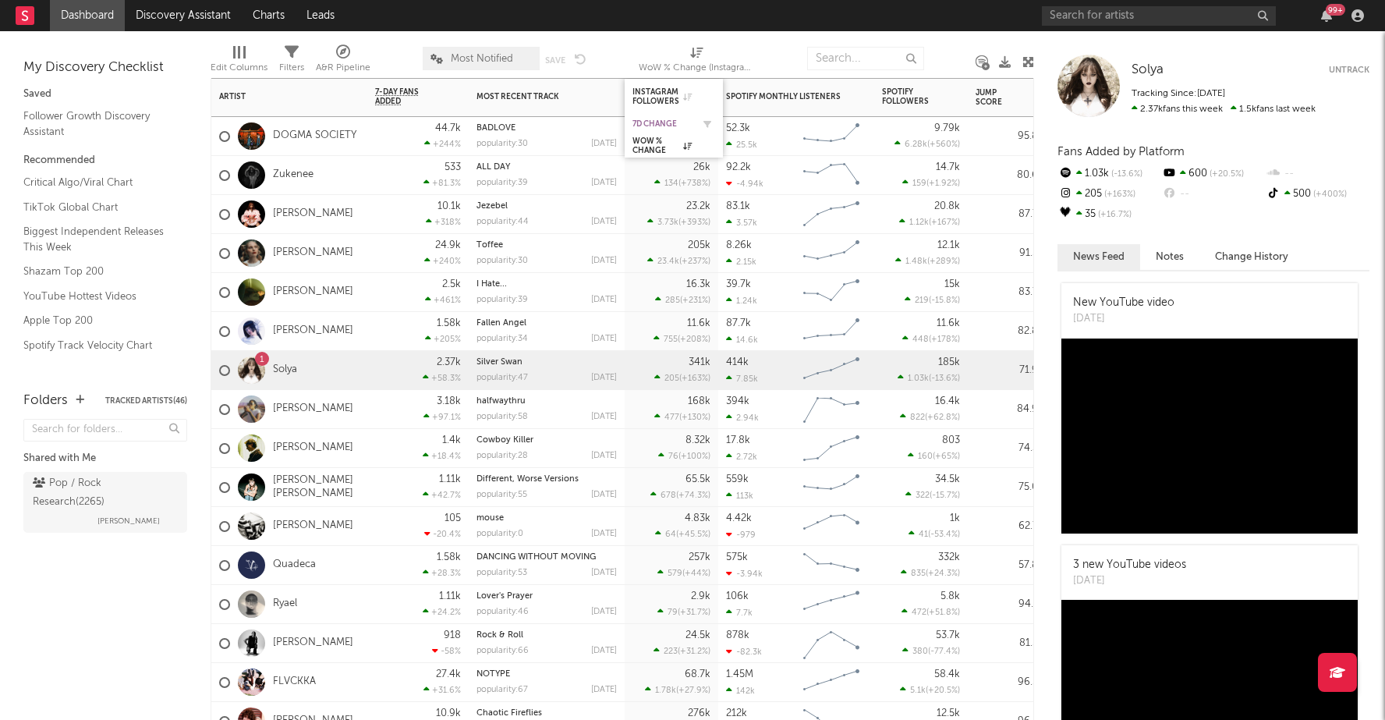
click at [644, 125] on div "7d Change" at bounding box center [662, 123] width 59 height 9
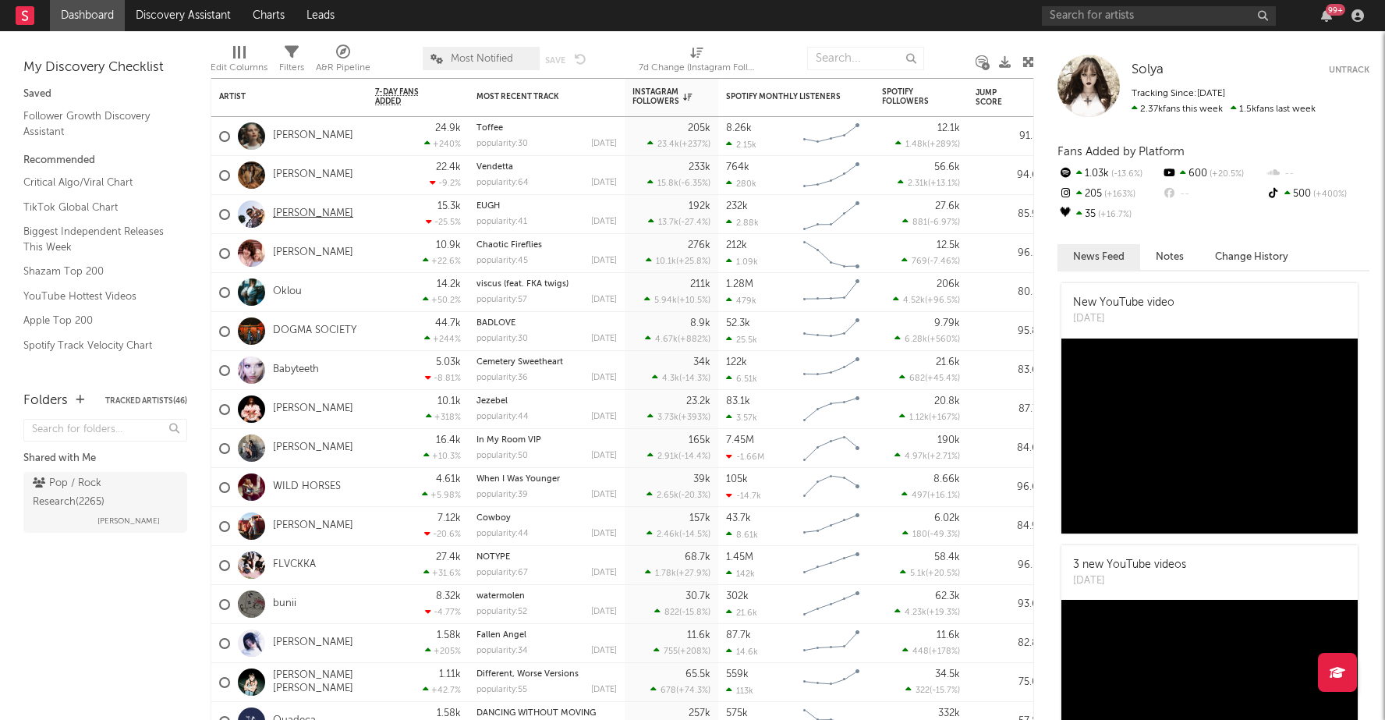
click at [303, 215] on link "[PERSON_NAME]" at bounding box center [313, 213] width 80 height 13
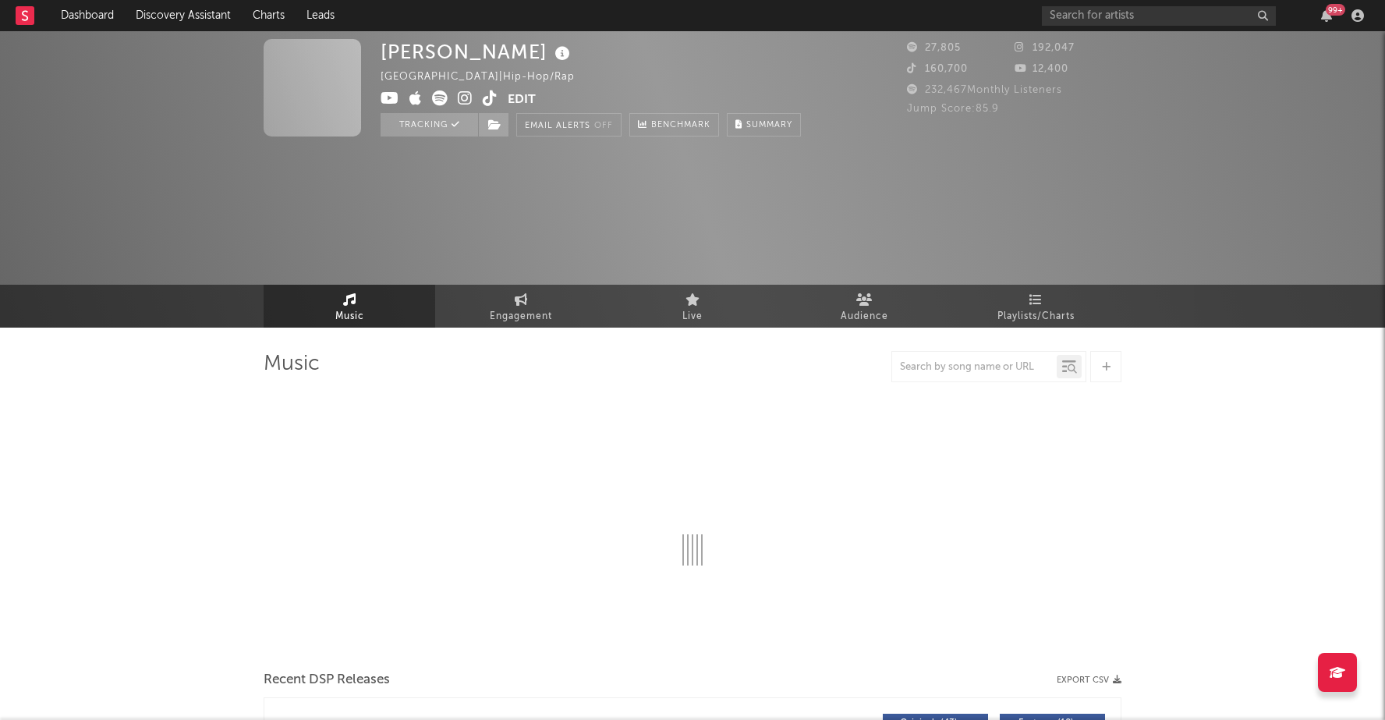
select select "6m"
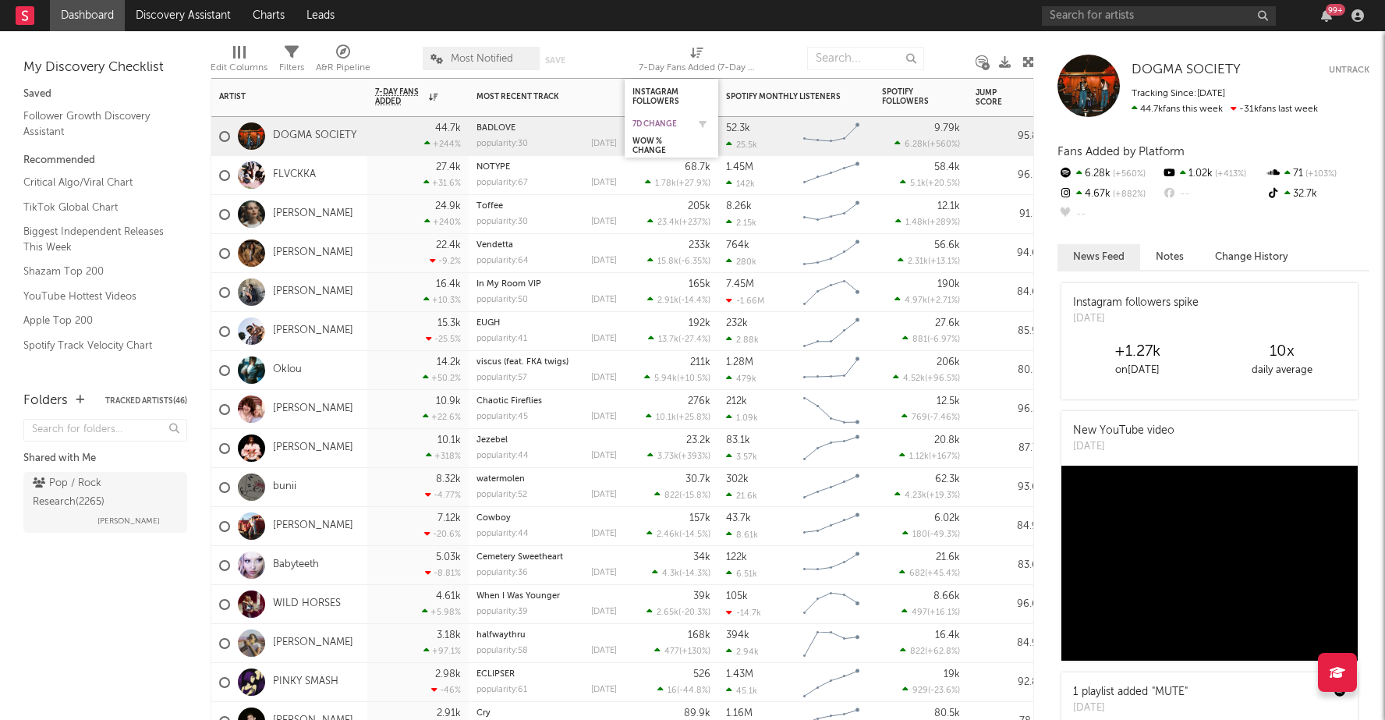
click at [647, 124] on div "7d Change" at bounding box center [660, 123] width 55 height 9
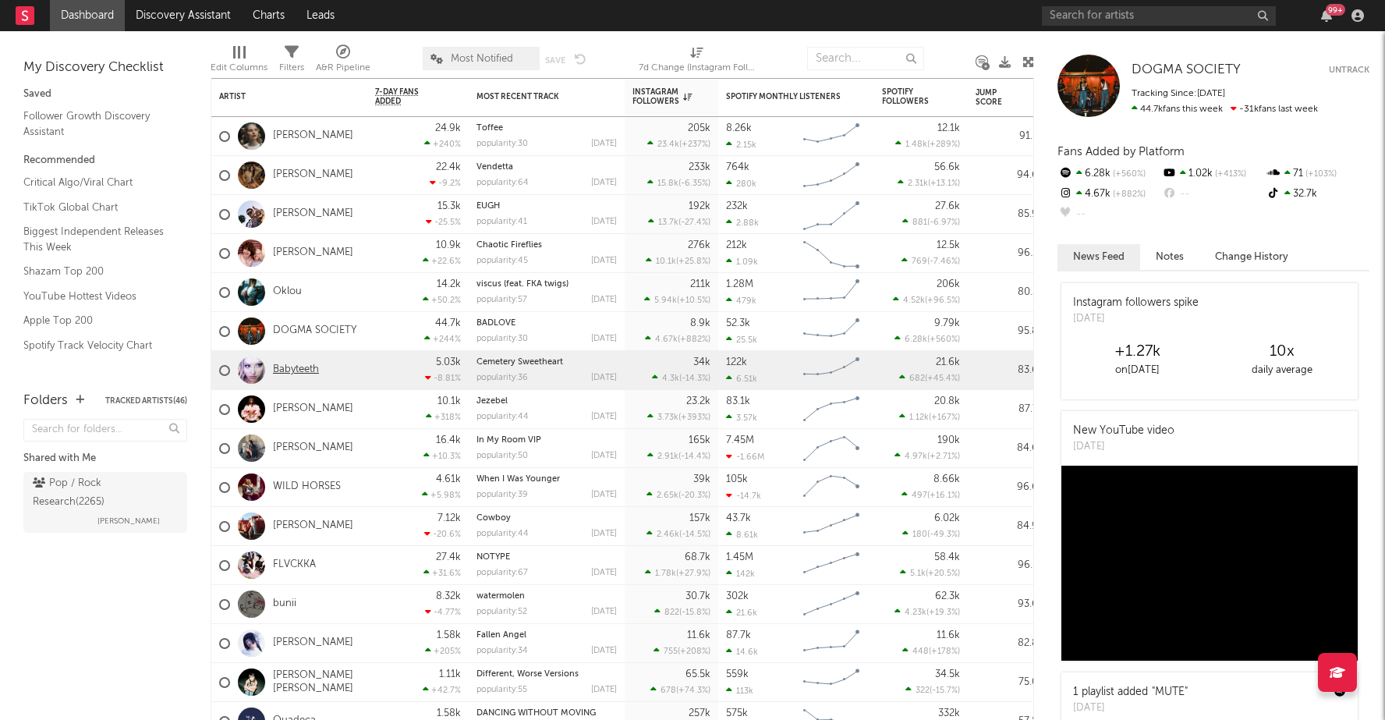
click at [296, 369] on link "Babyteeth" at bounding box center [296, 369] width 46 height 13
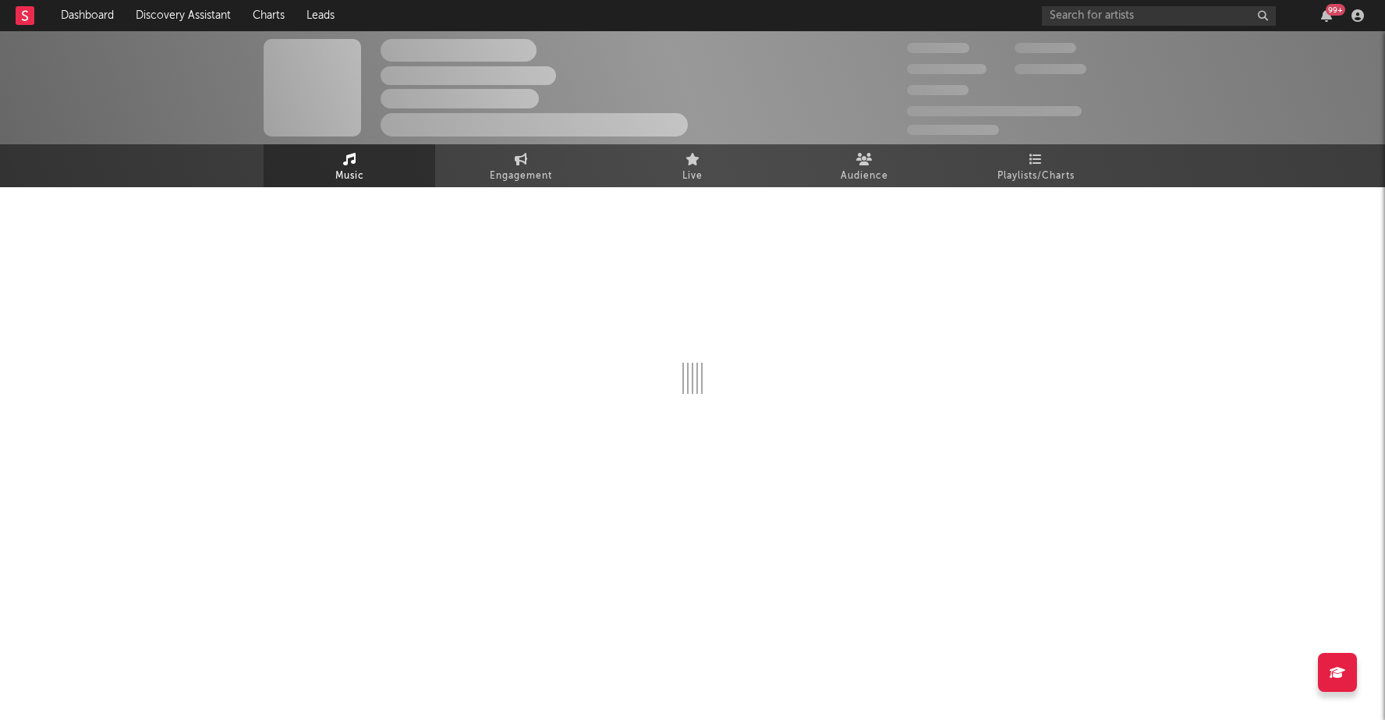
select select "6m"
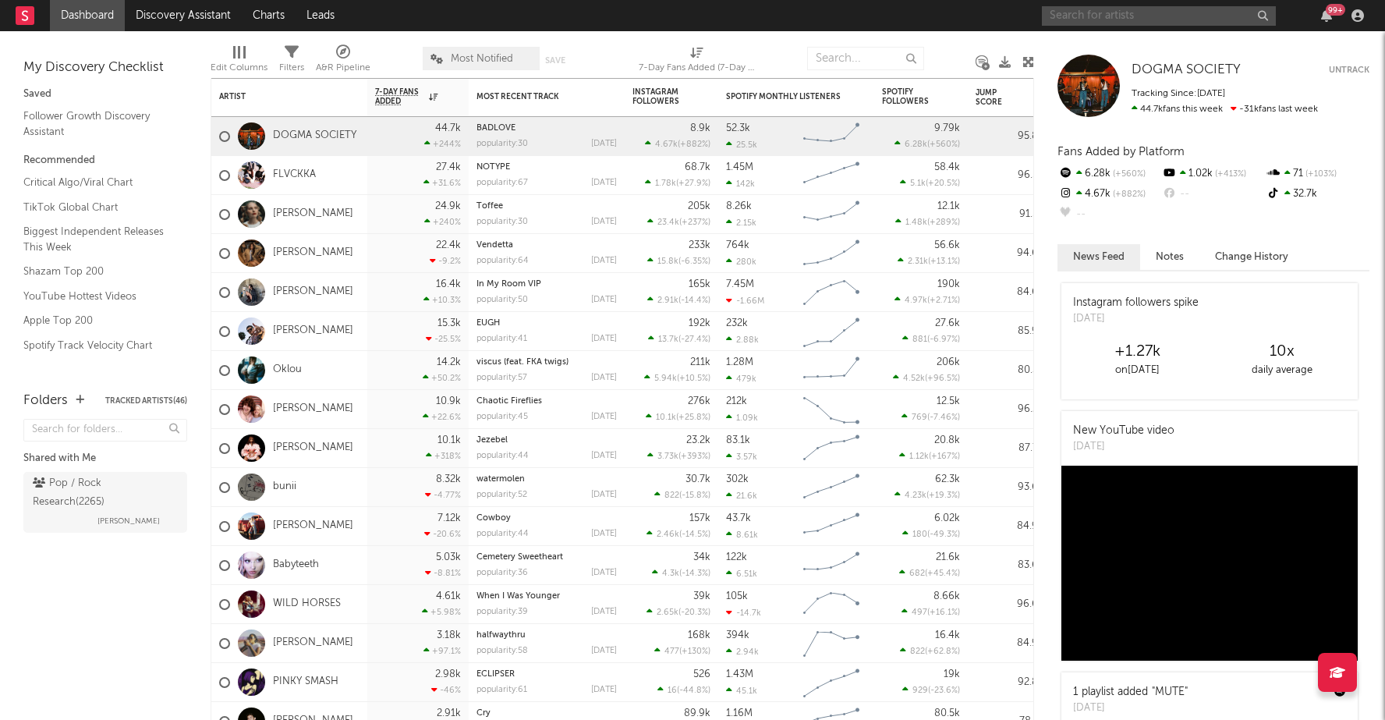
click at [1098, 10] on input "text" at bounding box center [1159, 16] width 234 height 20
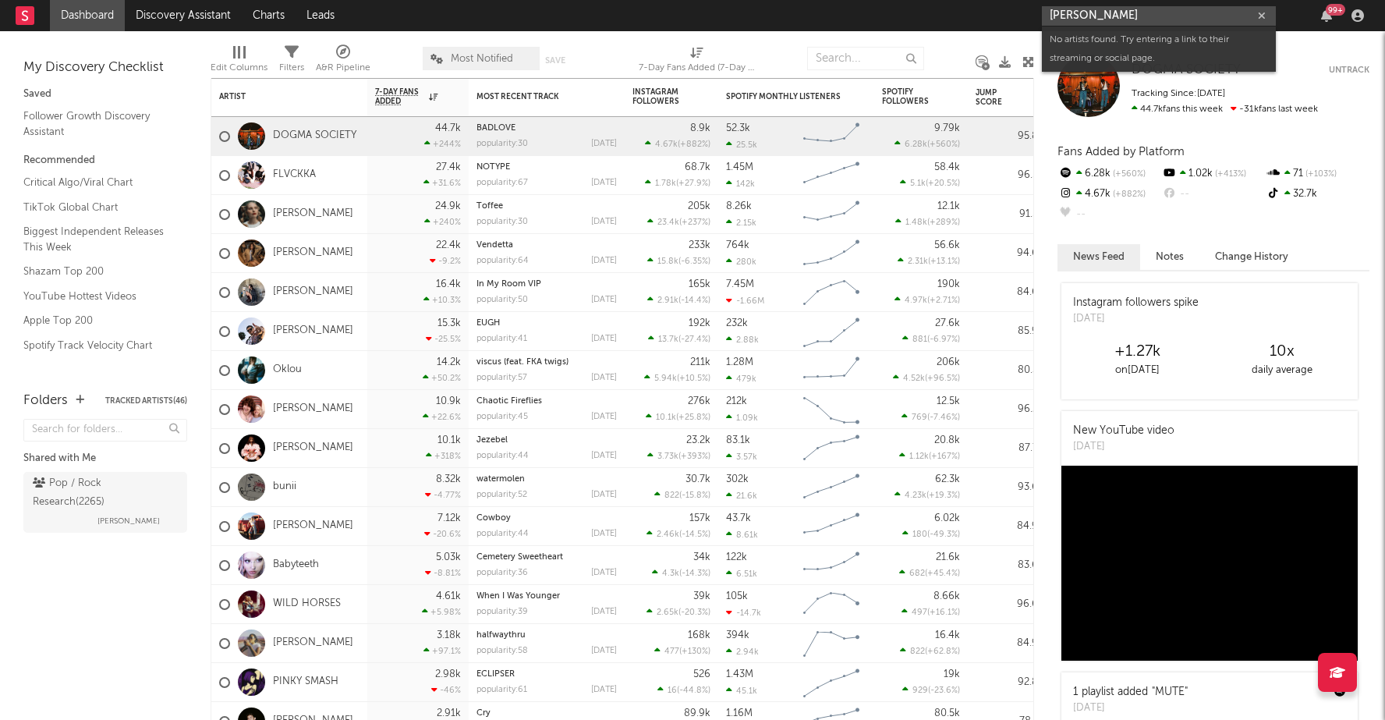
click at [1142, 20] on input "[PERSON_NAME]" at bounding box center [1159, 16] width 234 height 20
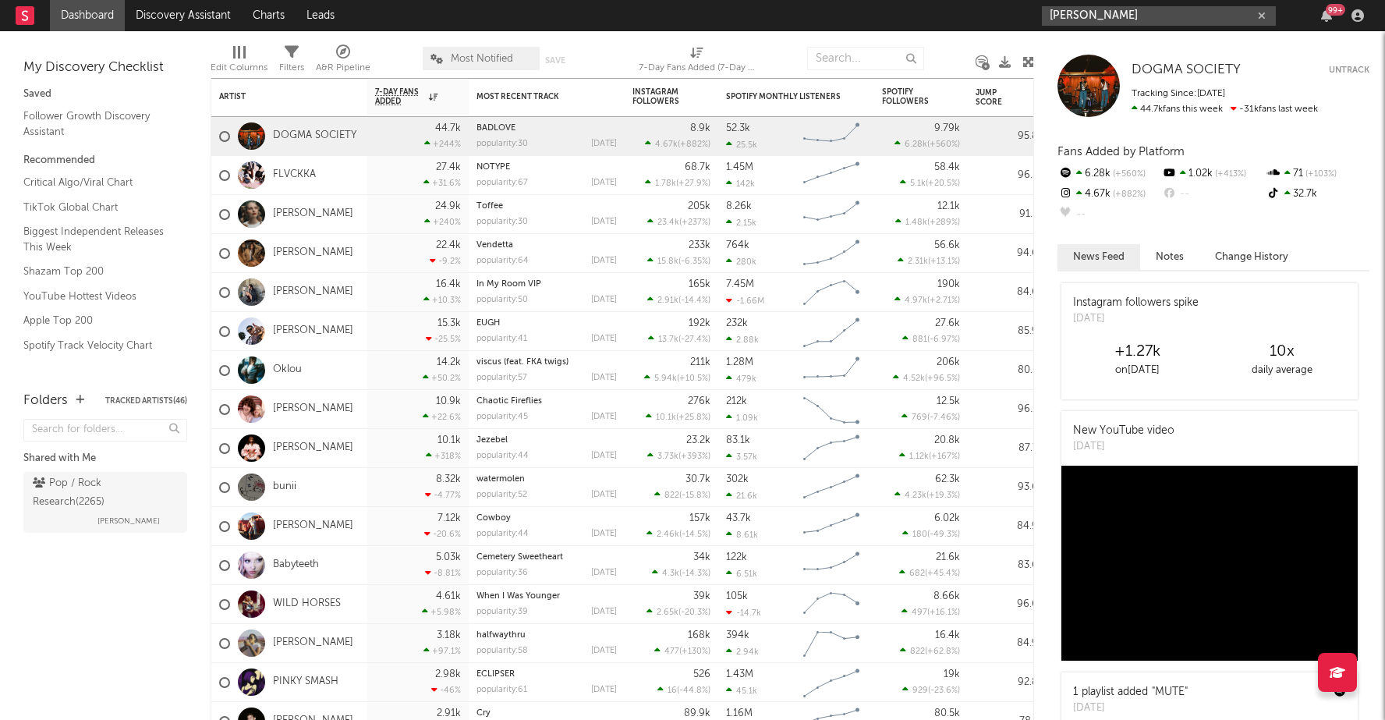
click at [1139, 20] on input "[PERSON_NAME]" at bounding box center [1159, 16] width 234 height 20
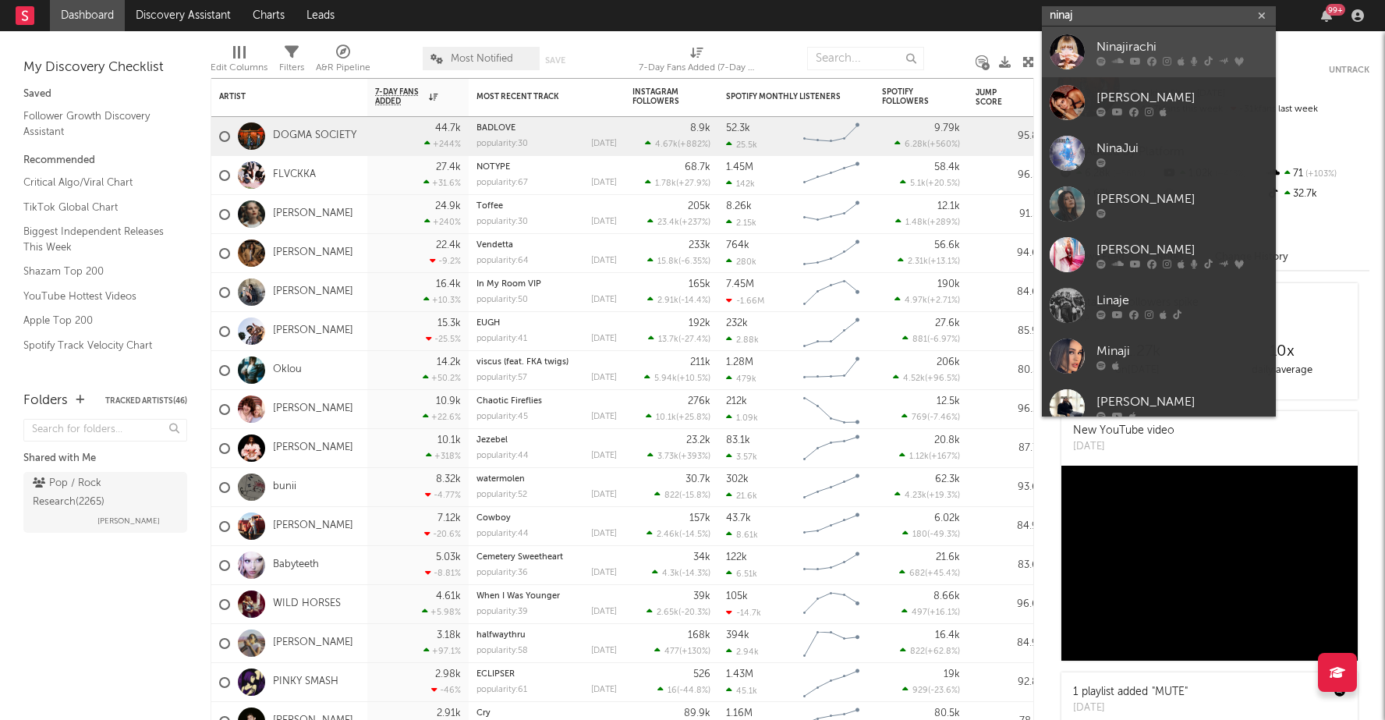
type input "ninaj"
click at [1142, 34] on link "Ninajirachi" at bounding box center [1159, 52] width 234 height 51
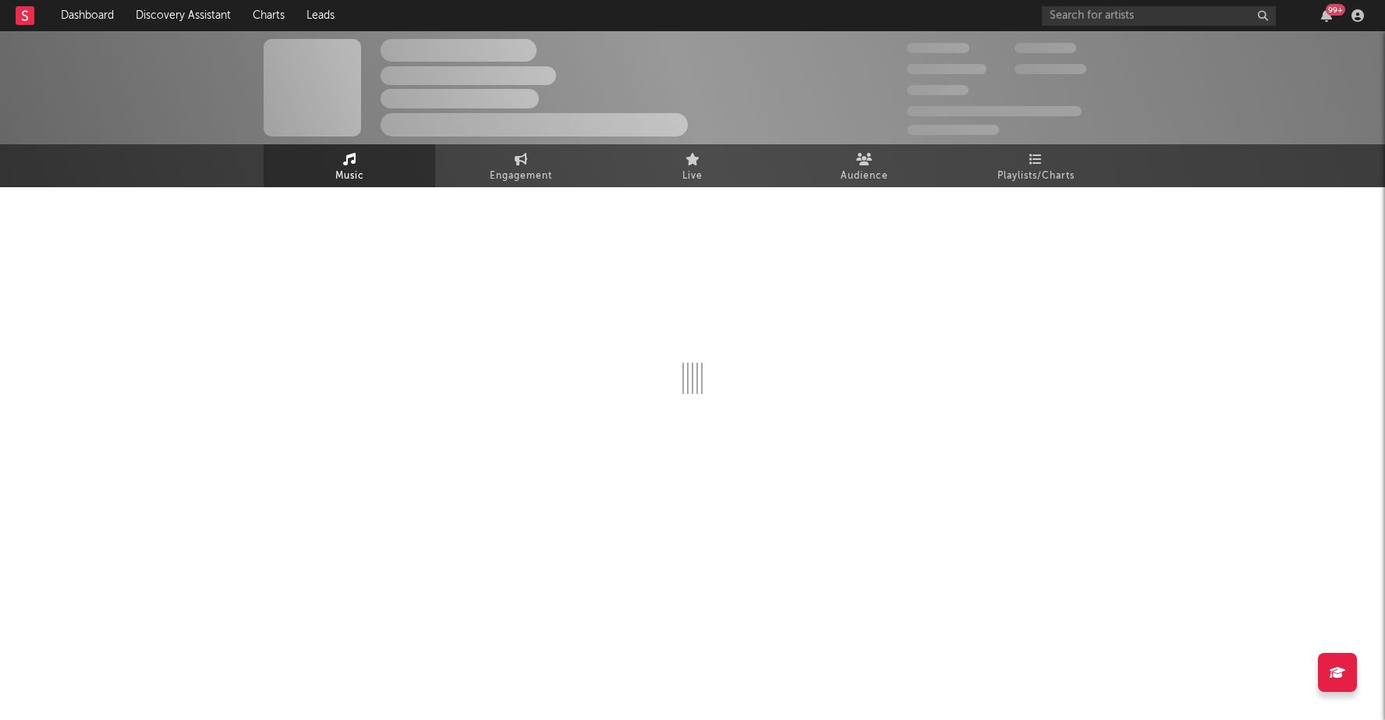
select select "6m"
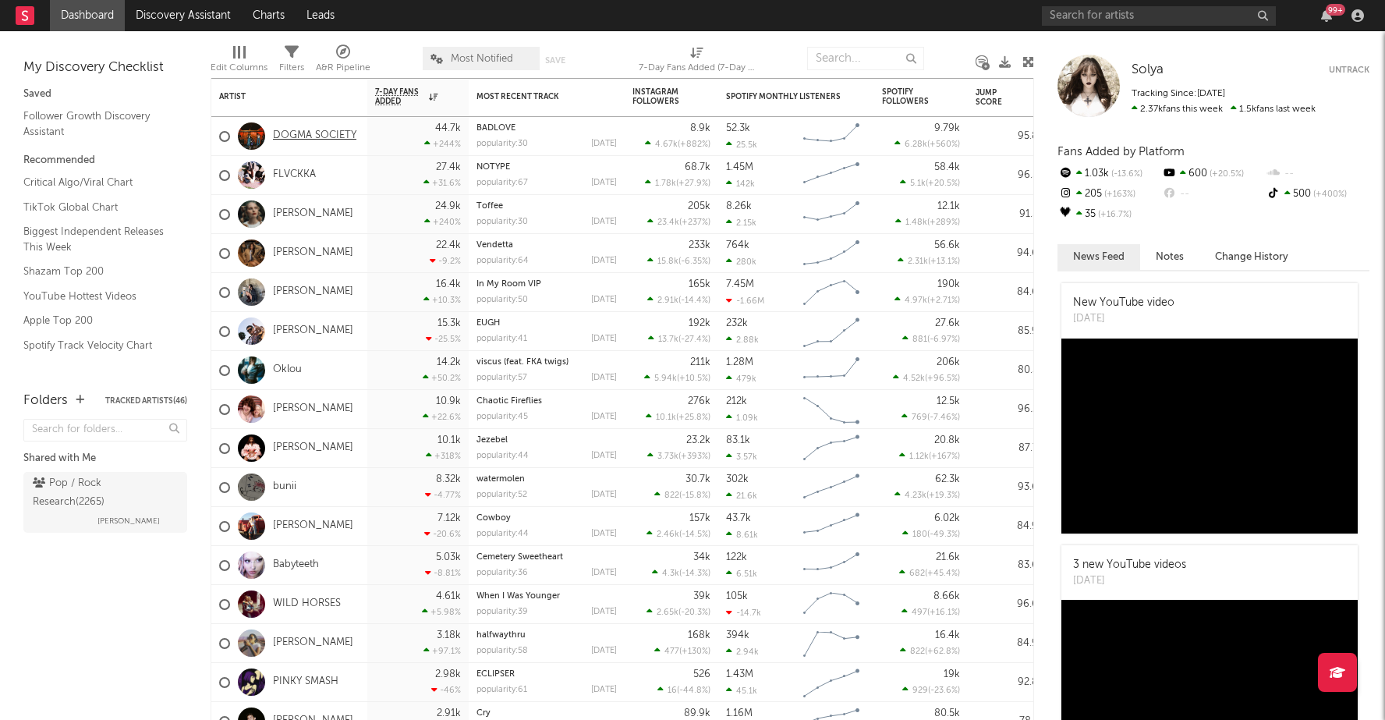
click at [317, 130] on link "DOGMA SOCIETY" at bounding box center [314, 135] width 83 height 13
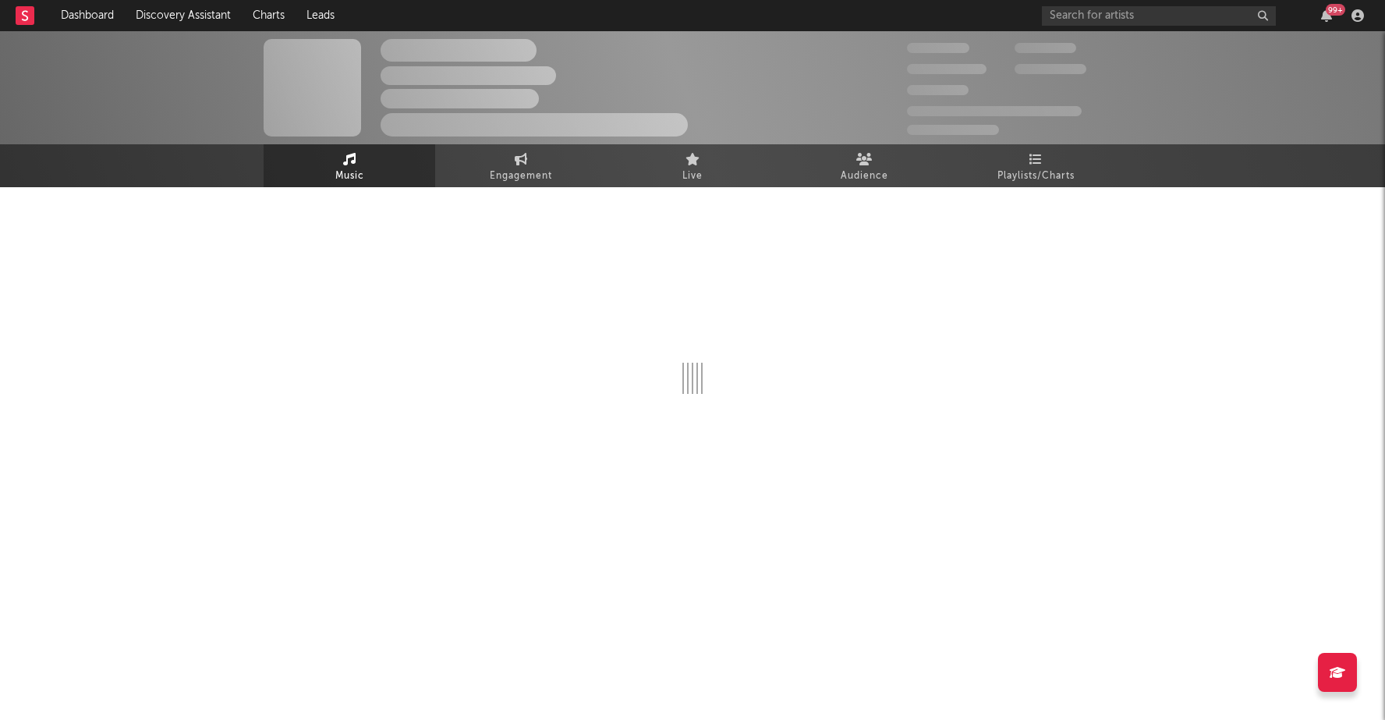
select select "6m"
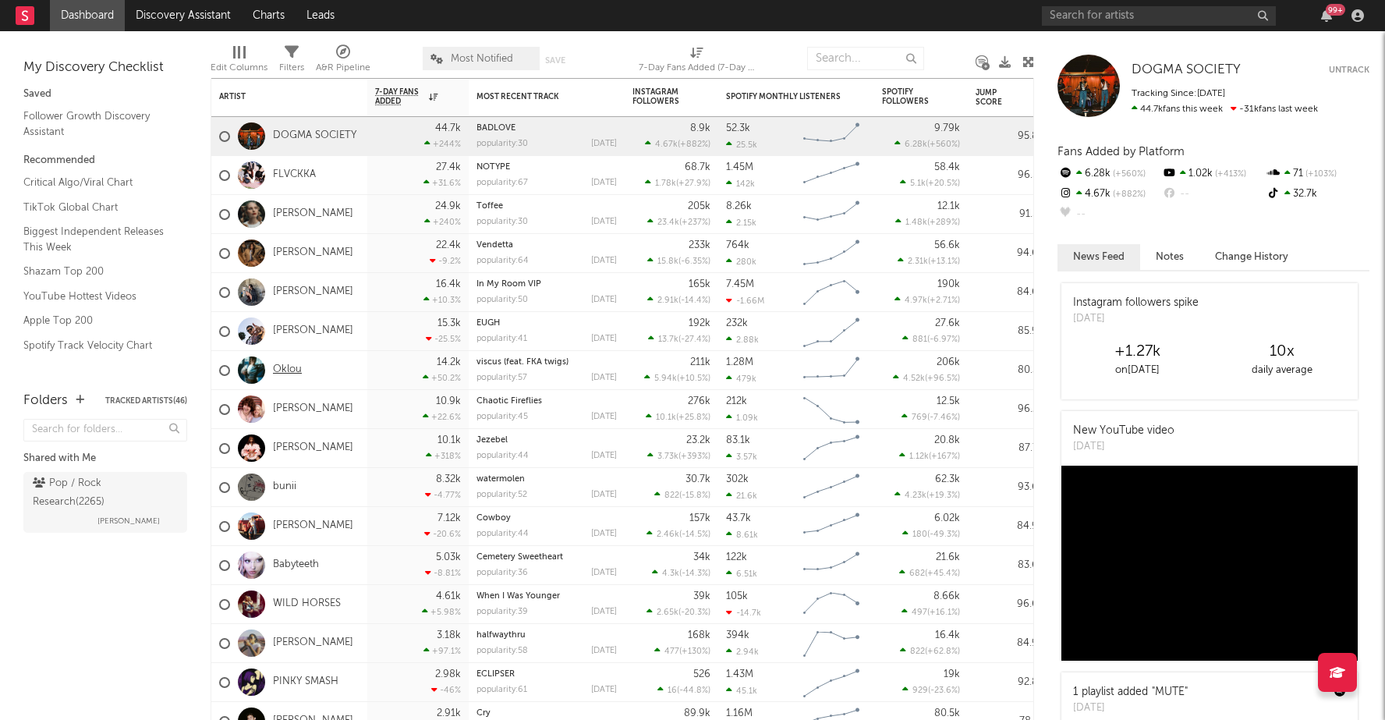
click at [293, 366] on link "Oklou" at bounding box center [287, 369] width 29 height 13
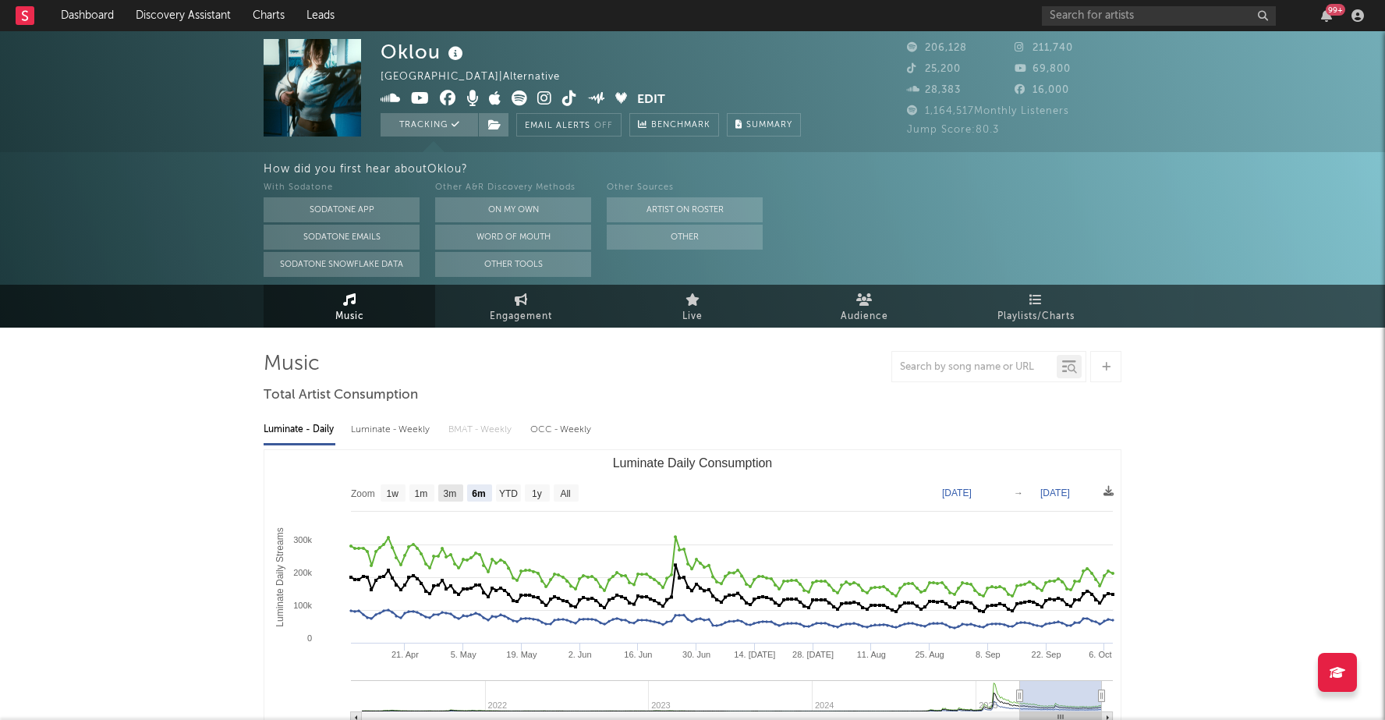
click at [443, 486] on rect "Luminate Daily Consumption" at bounding box center [450, 492] width 25 height 17
select select "3m"
type input "[DATE]"
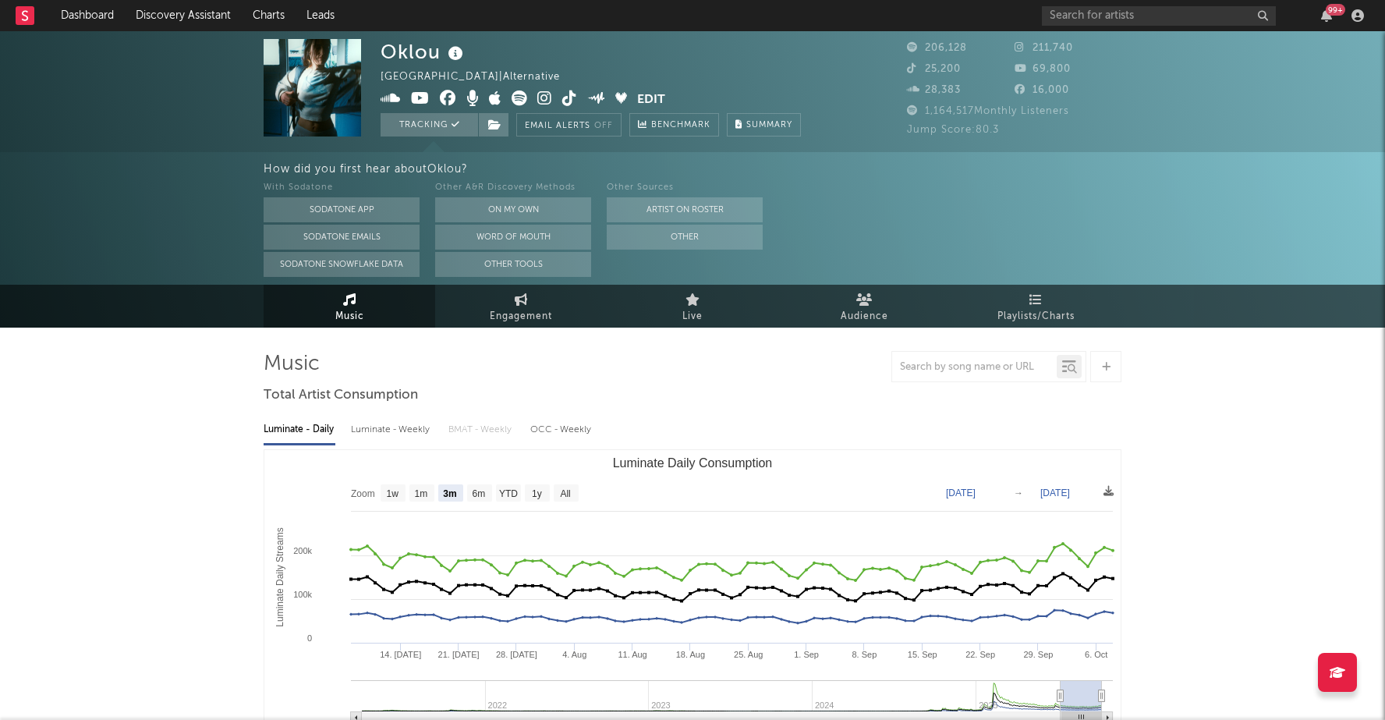
click at [578, 501] on rect "Luminate Daily Consumption" at bounding box center [692, 606] width 856 height 312
click at [572, 501] on rect "Luminate Daily Consumption" at bounding box center [566, 492] width 25 height 17
select select "All"
type input "[DATE]"
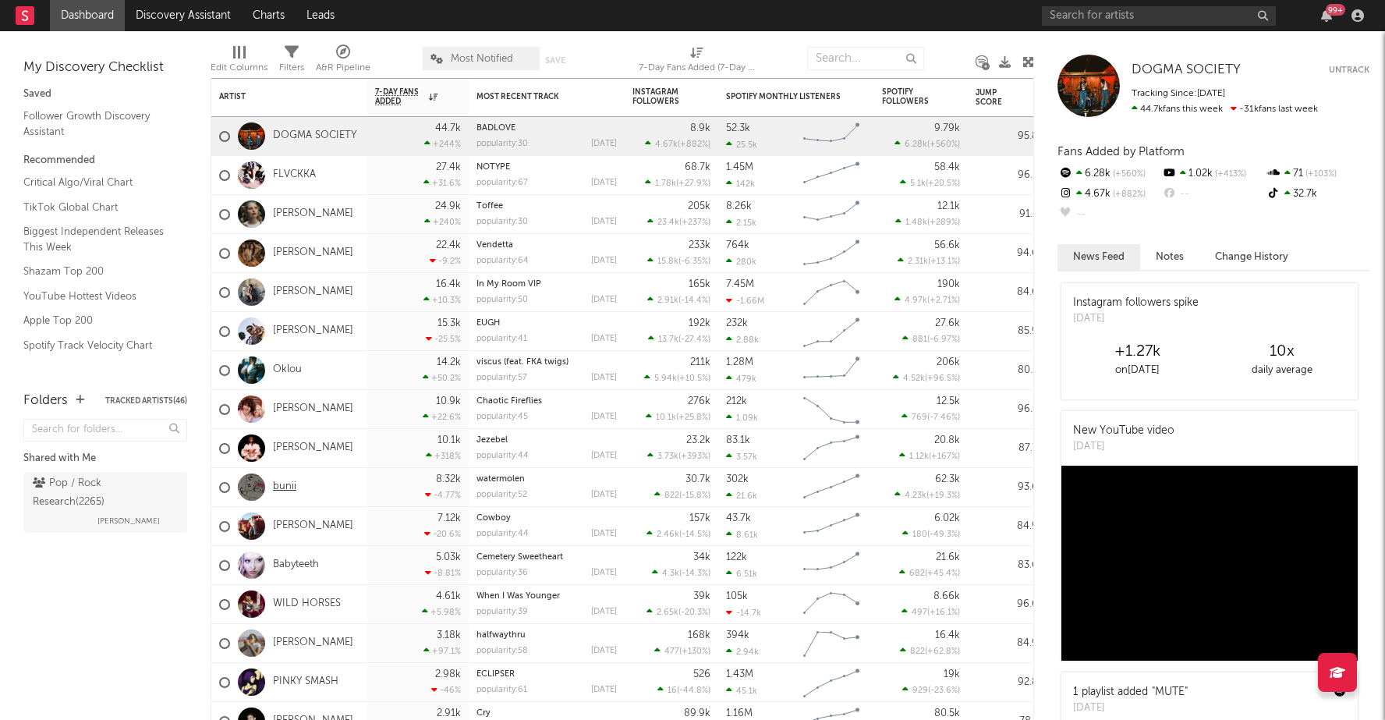
click at [283, 484] on link "bunii" at bounding box center [284, 486] width 23 height 13
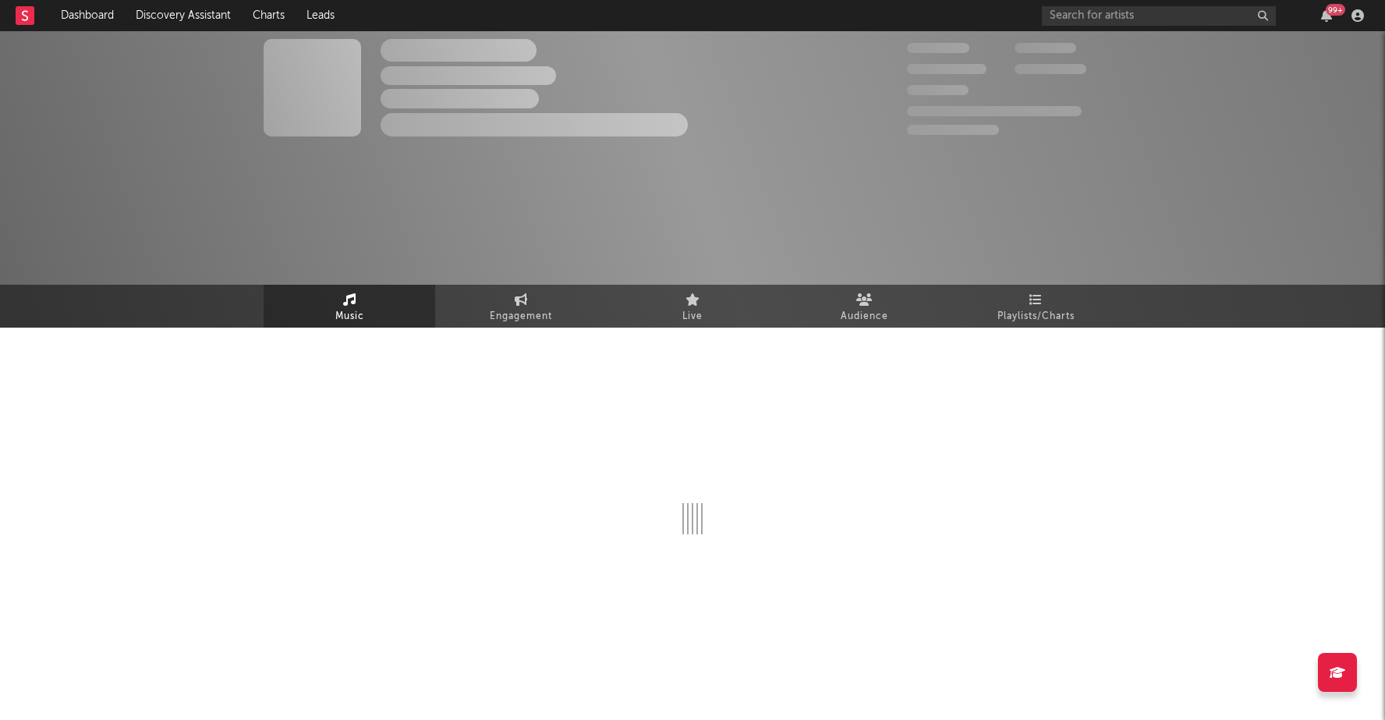
select select "6m"
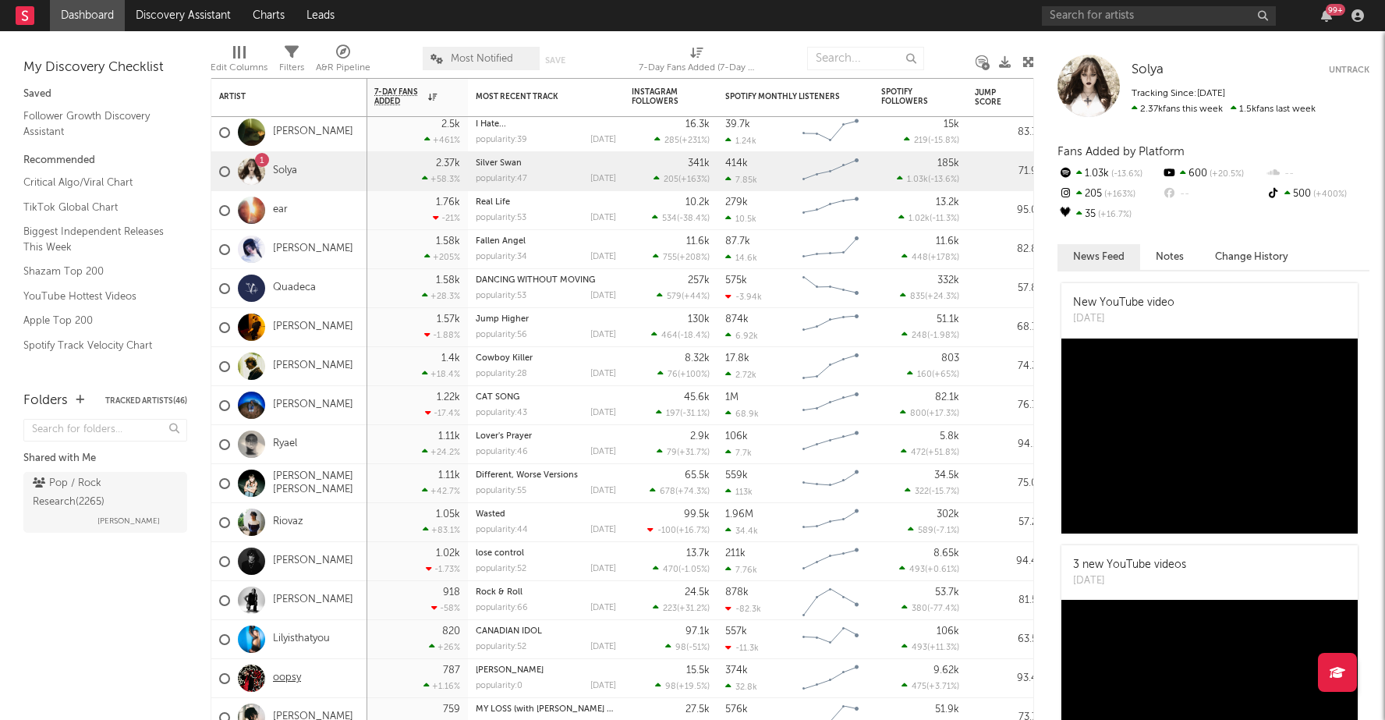
click at [289, 676] on link "oopsy" at bounding box center [287, 678] width 28 height 13
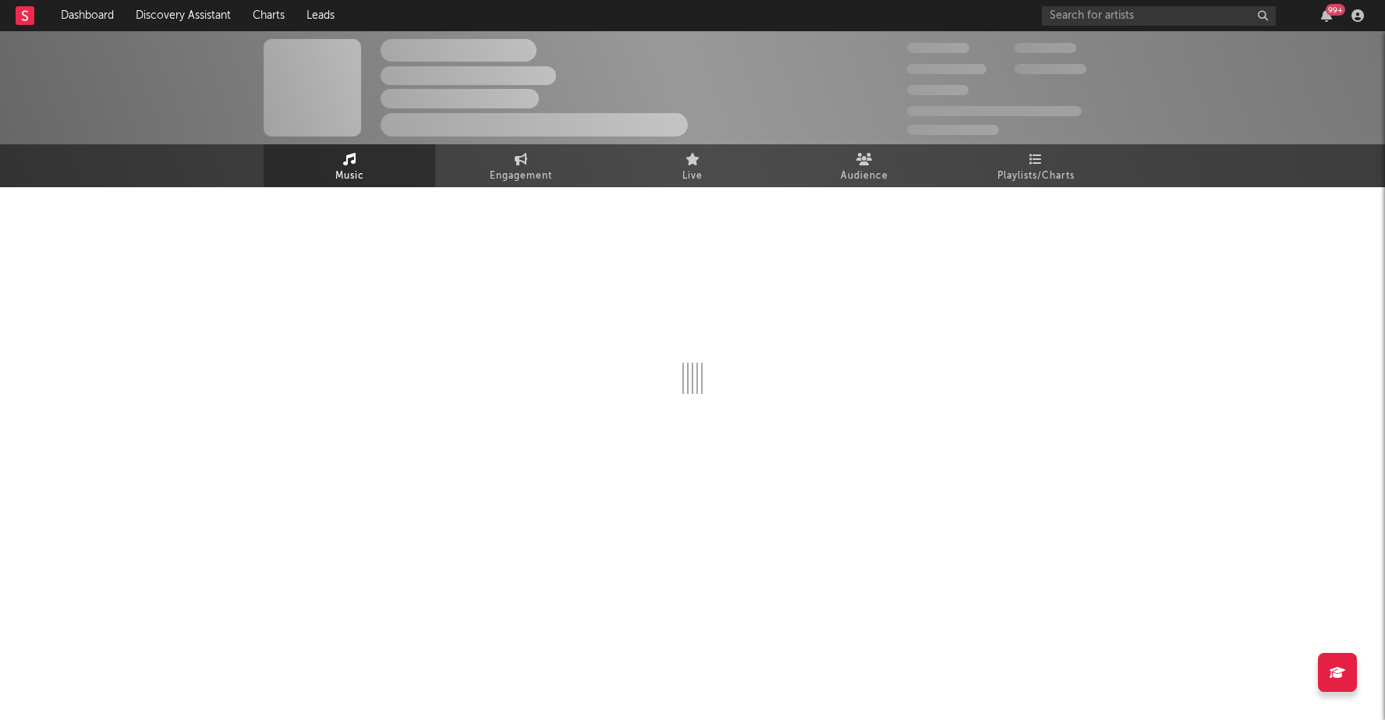
select select "6m"
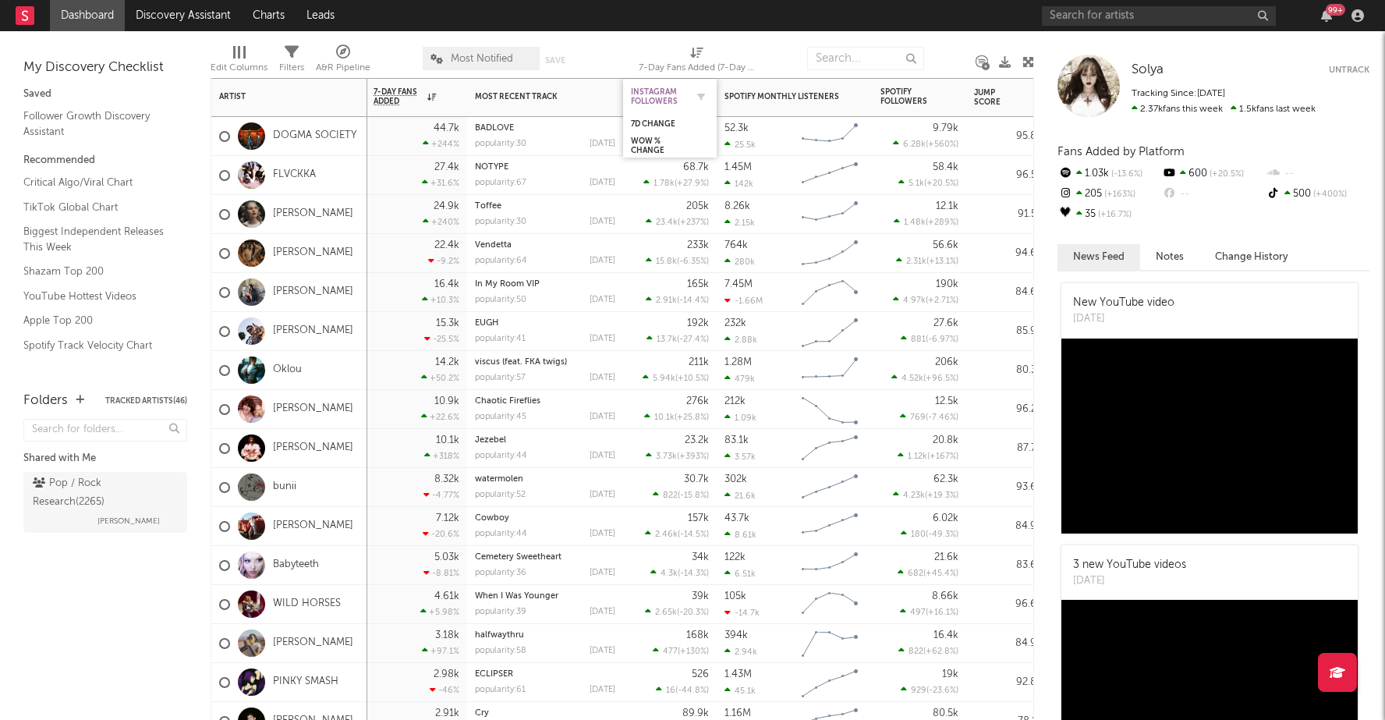
click at [660, 96] on div "Instagram Followers" at bounding box center [658, 96] width 55 height 19
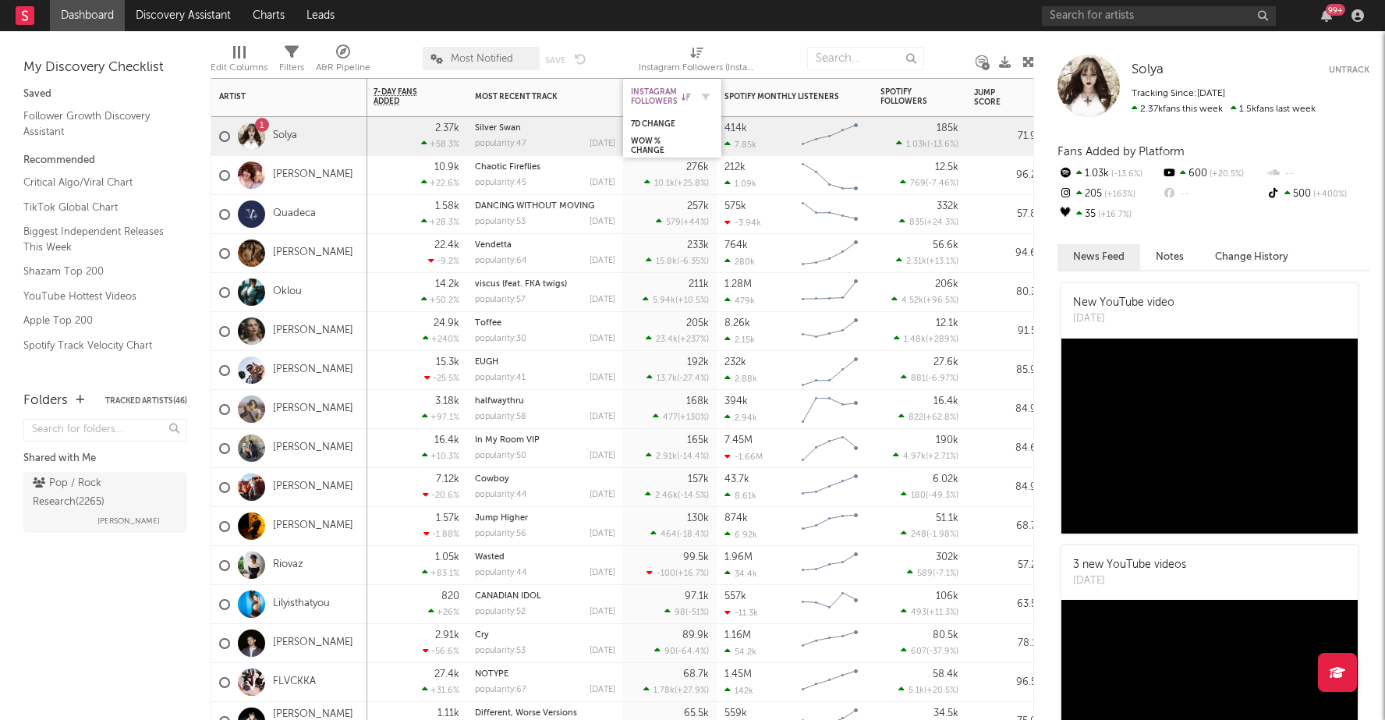
click at [658, 94] on div "Instagram Followers" at bounding box center [660, 96] width 59 height 19
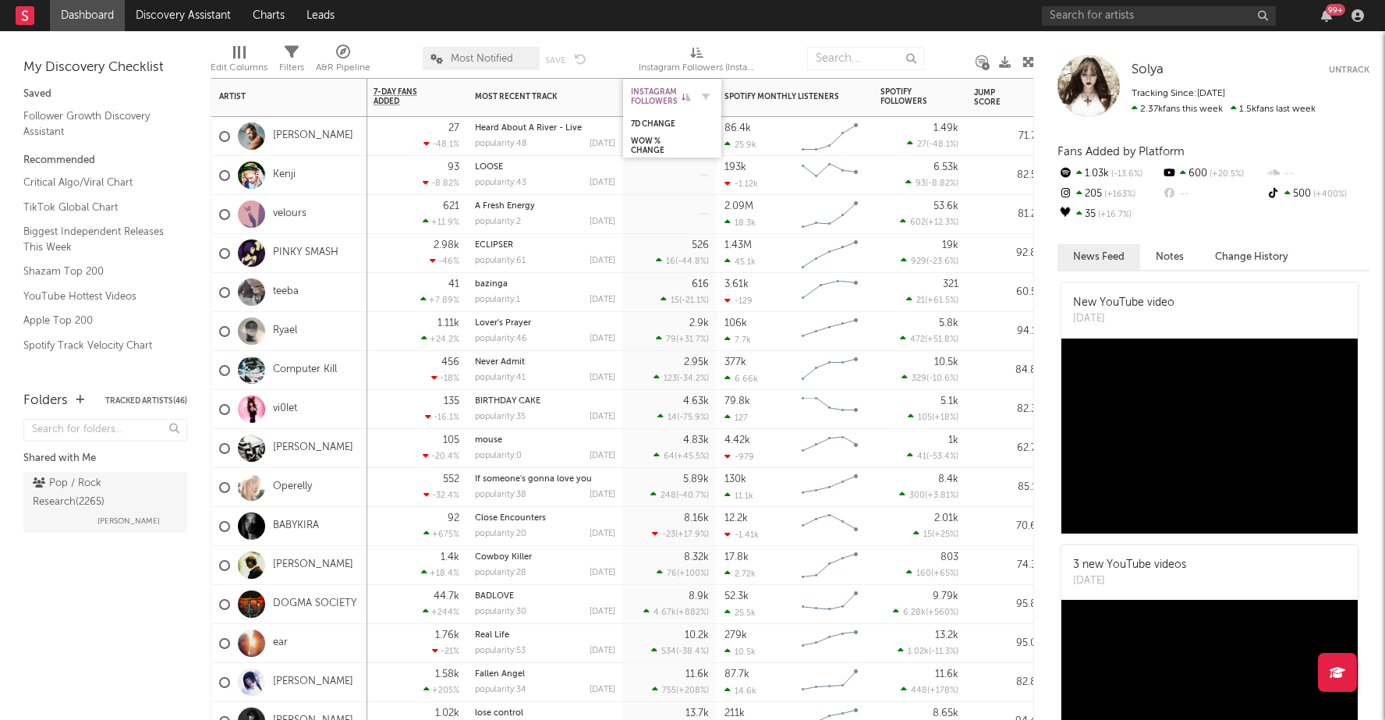
click at [658, 94] on div "Instagram Followers" at bounding box center [660, 96] width 59 height 19
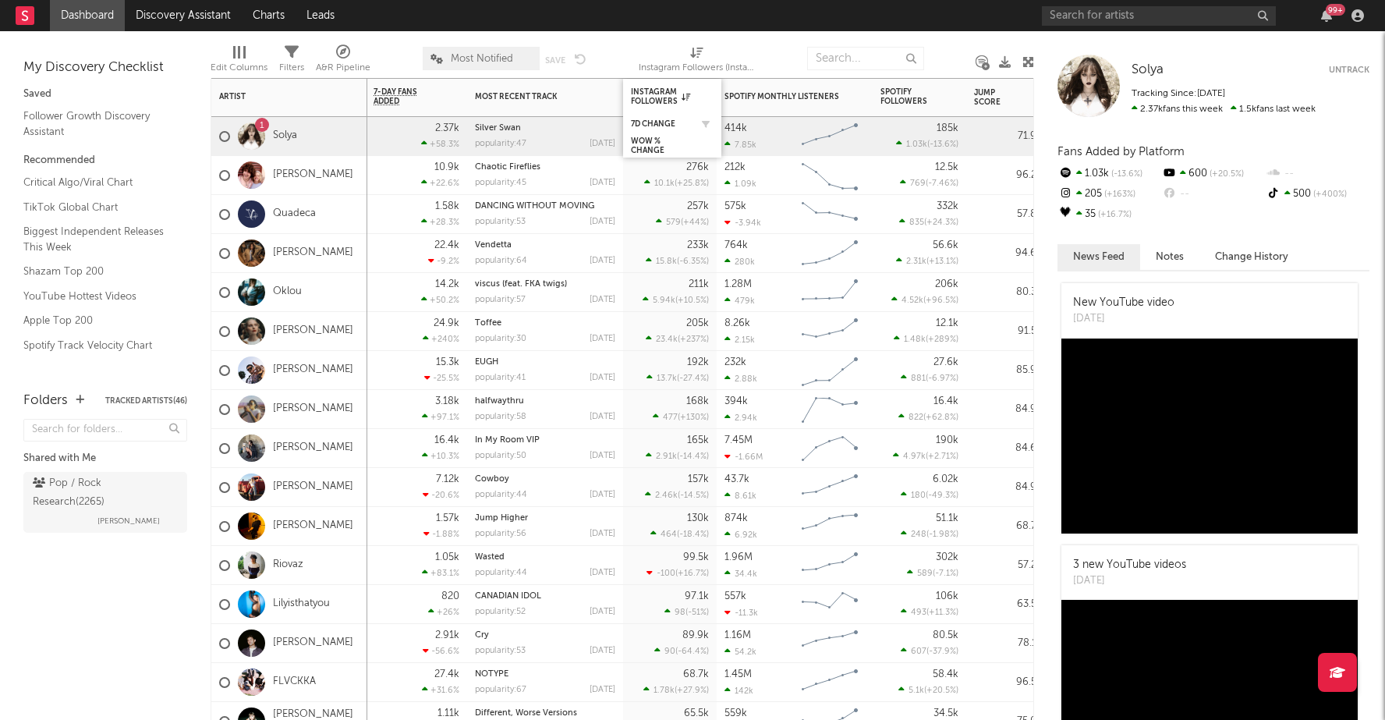
click at [658, 118] on div "7d Change" at bounding box center [672, 124] width 83 height 16
click at [658, 119] on div "7d Change" at bounding box center [660, 123] width 59 height 9
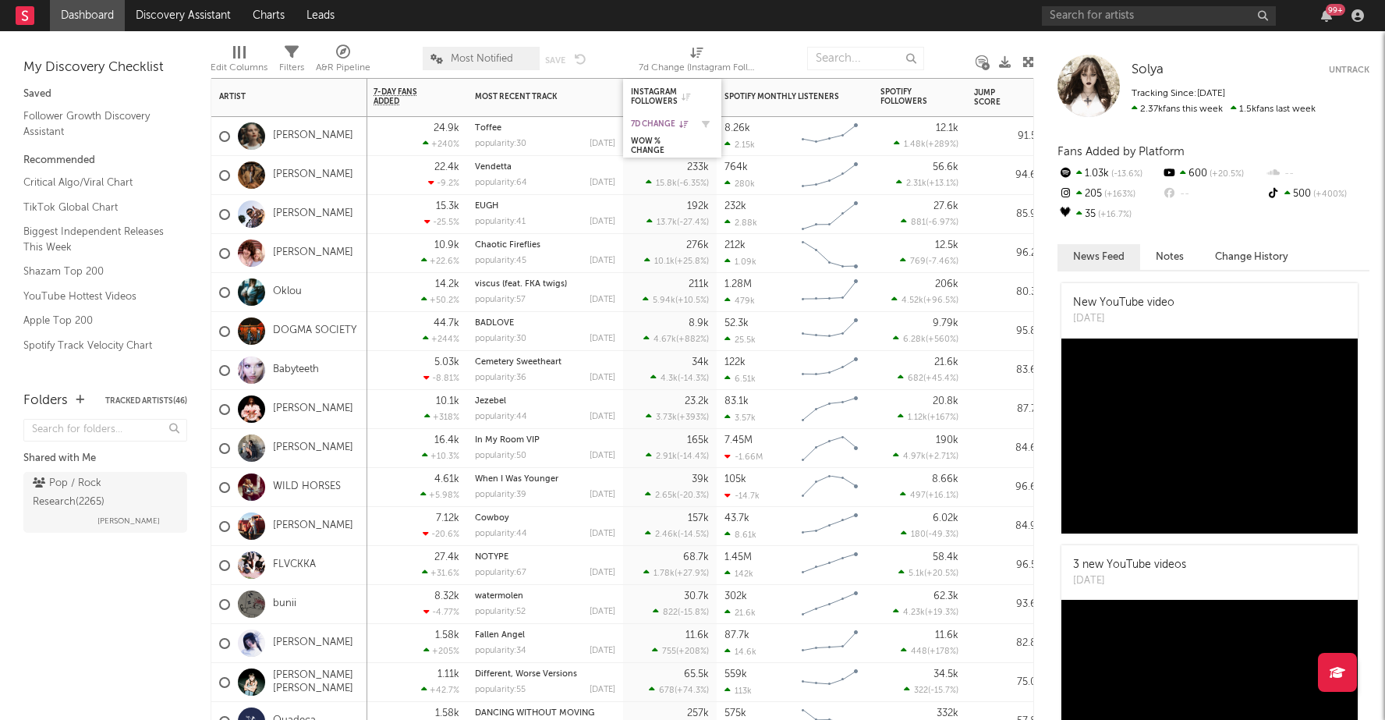
click at [658, 119] on div "7d Change" at bounding box center [660, 123] width 59 height 9
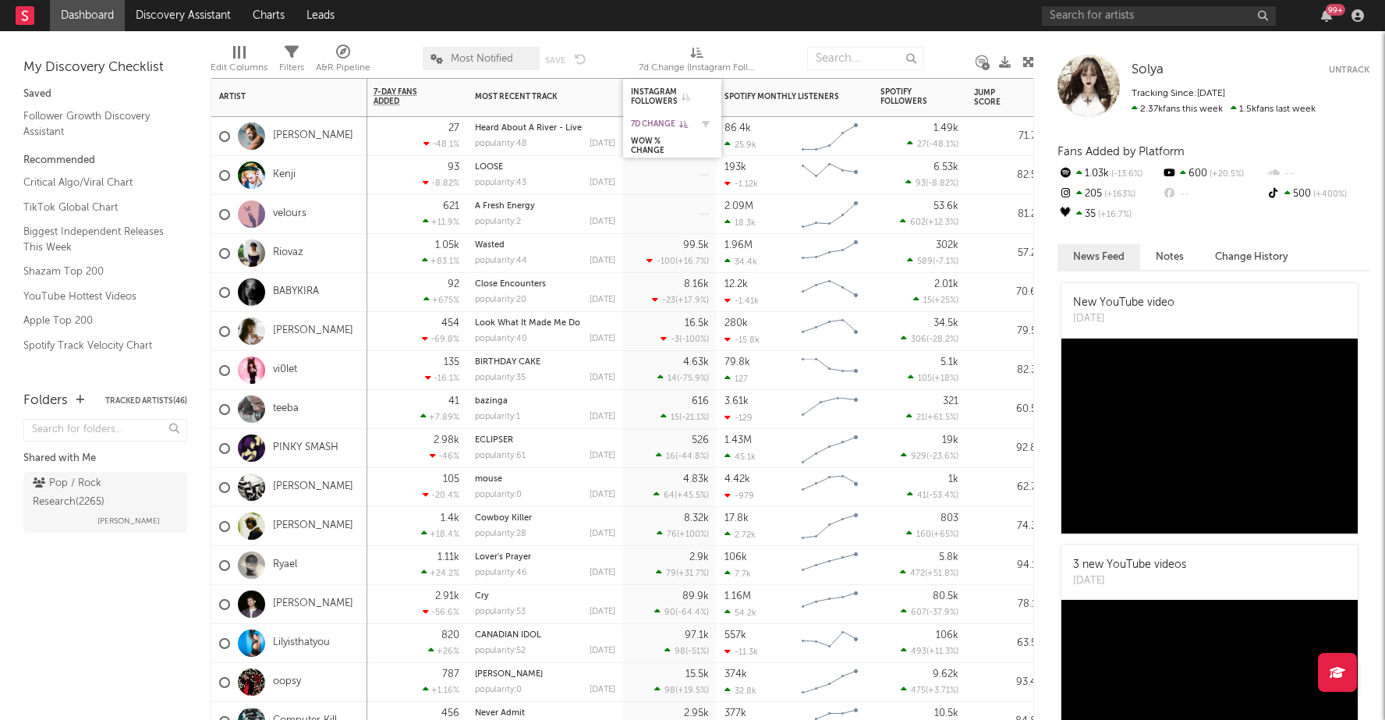
click at [658, 119] on div "7d Change" at bounding box center [660, 123] width 59 height 9
